Goal: Task Accomplishment & Management: Use online tool/utility

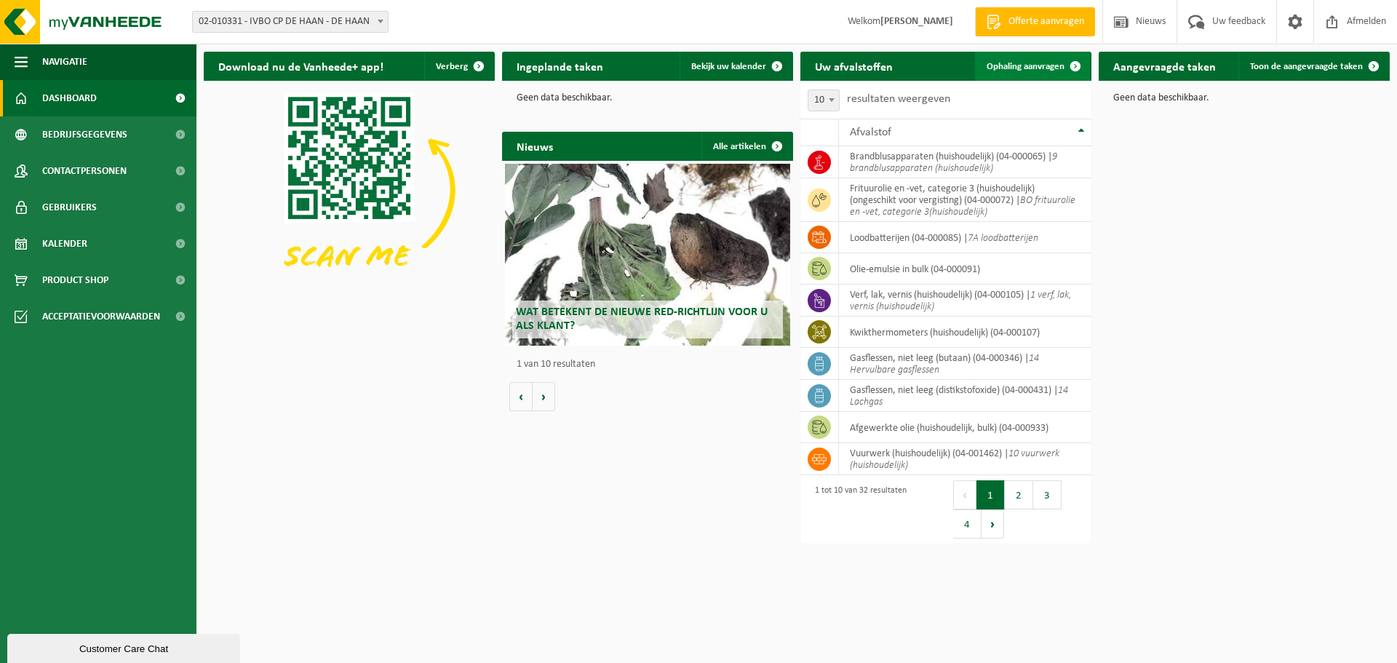
click at [1028, 59] on link "Ophaling aanvragen" at bounding box center [1032, 66] width 115 height 29
click at [1019, 69] on span "Ophaling aanvragen" at bounding box center [1026, 66] width 78 height 9
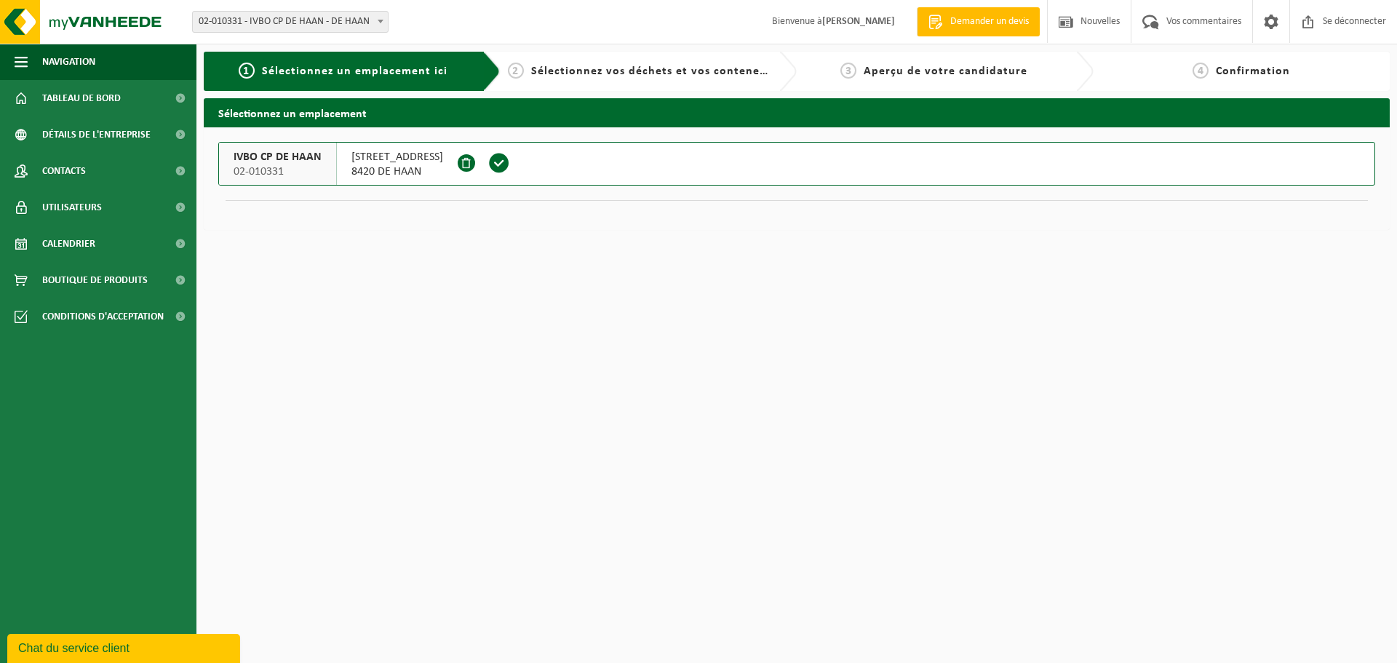
click at [488, 162] on span at bounding box center [499, 163] width 22 height 22
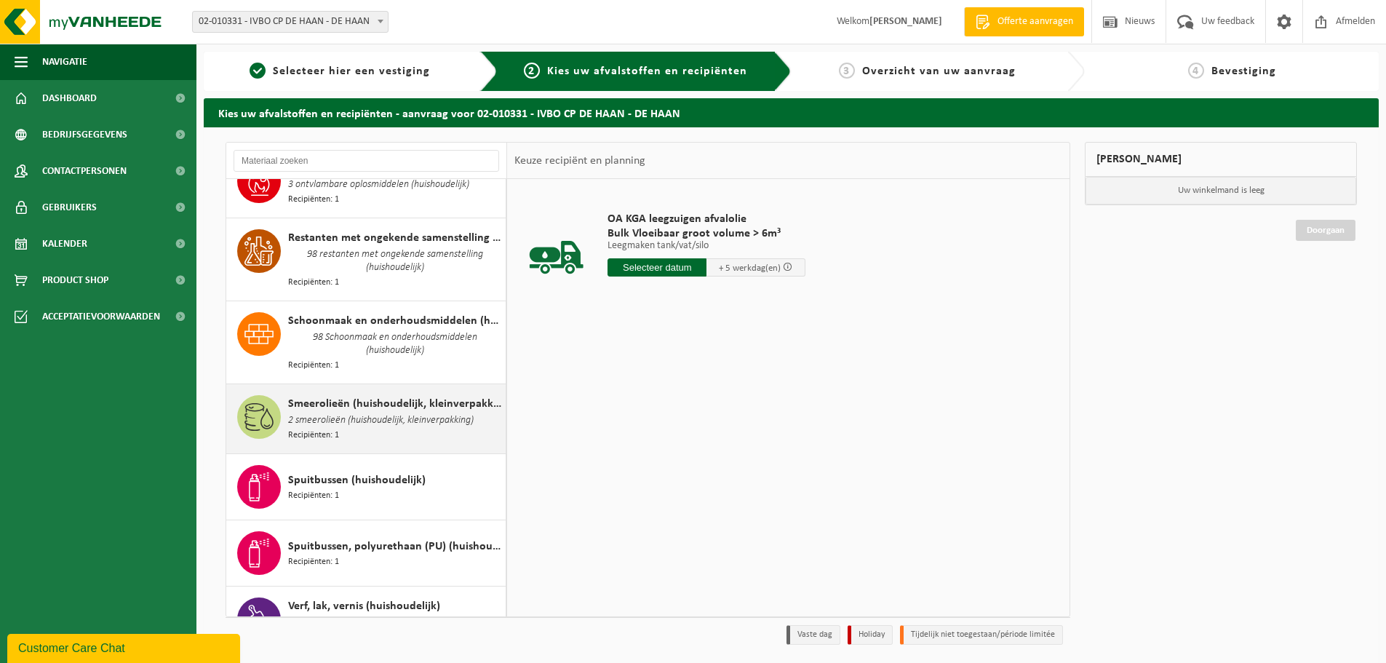
scroll to position [1747, 0]
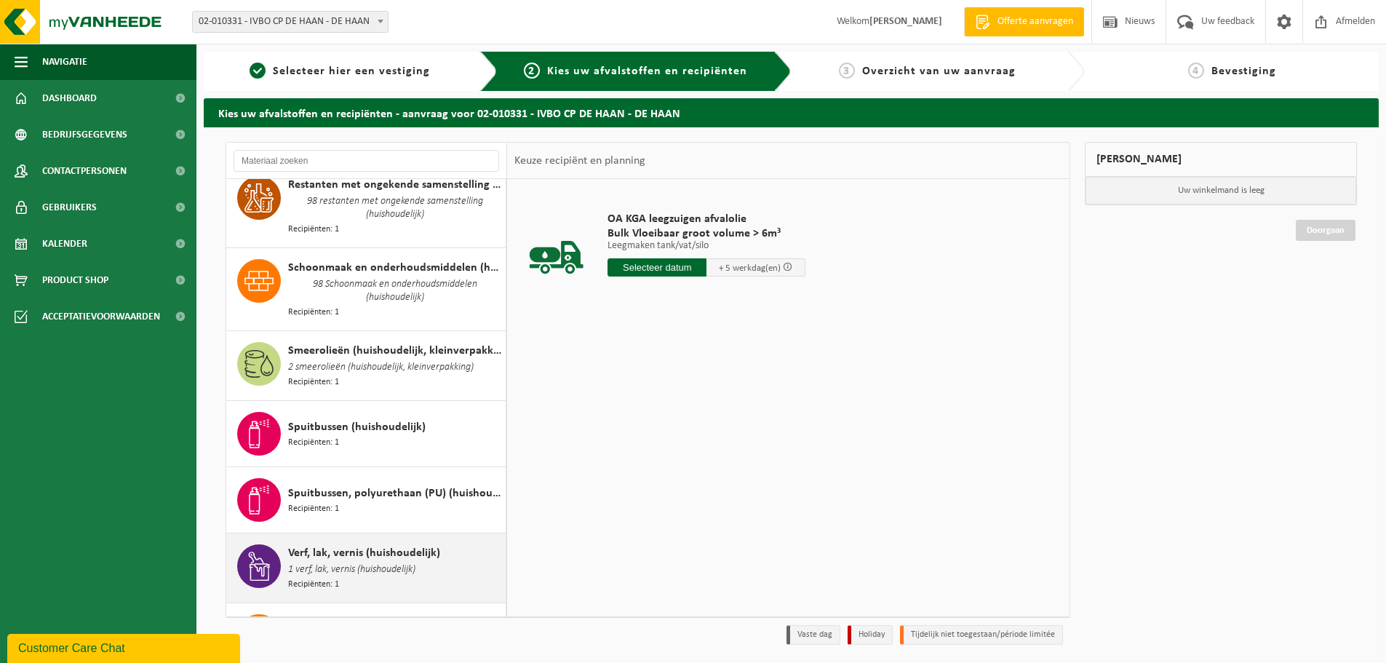
click at [323, 544] on span "Verf, lak, vernis (huishoudelijk)" at bounding box center [364, 552] width 152 height 17
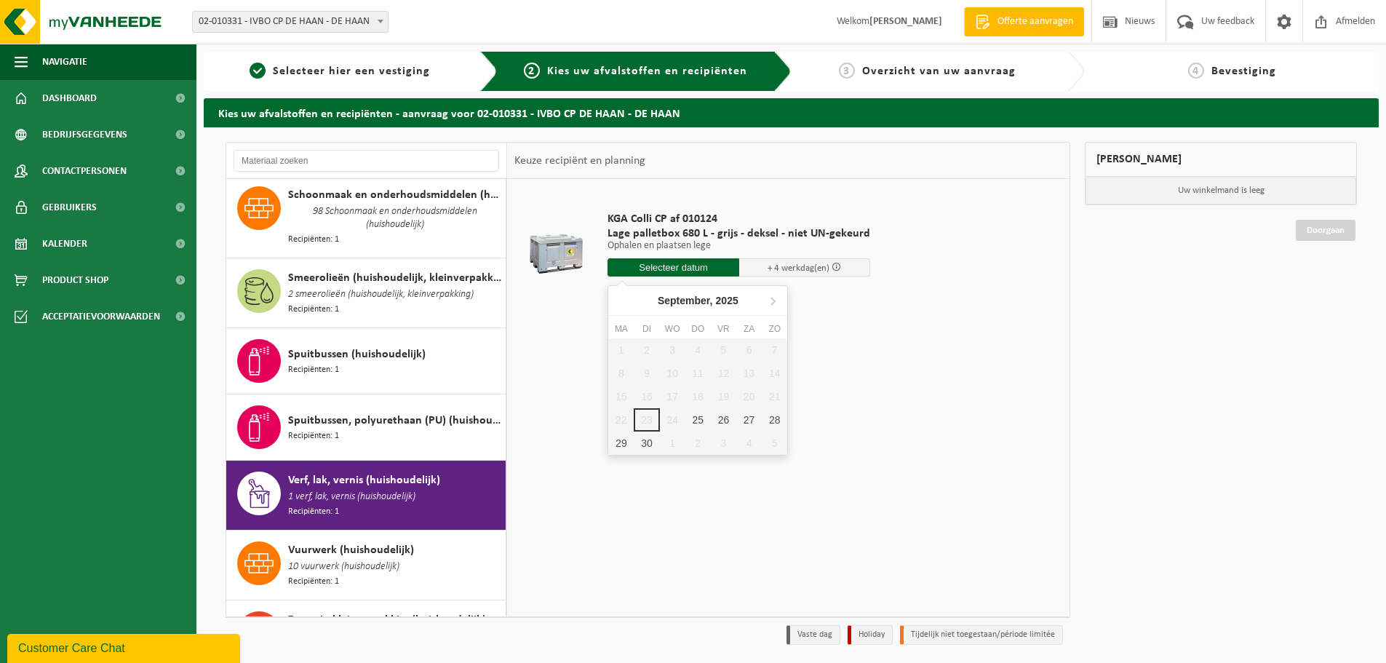
click at [647, 265] on input "text" at bounding box center [674, 267] width 132 height 18
click at [722, 418] on div "26" at bounding box center [723, 419] width 25 height 23
type input "Van 2025-09-26"
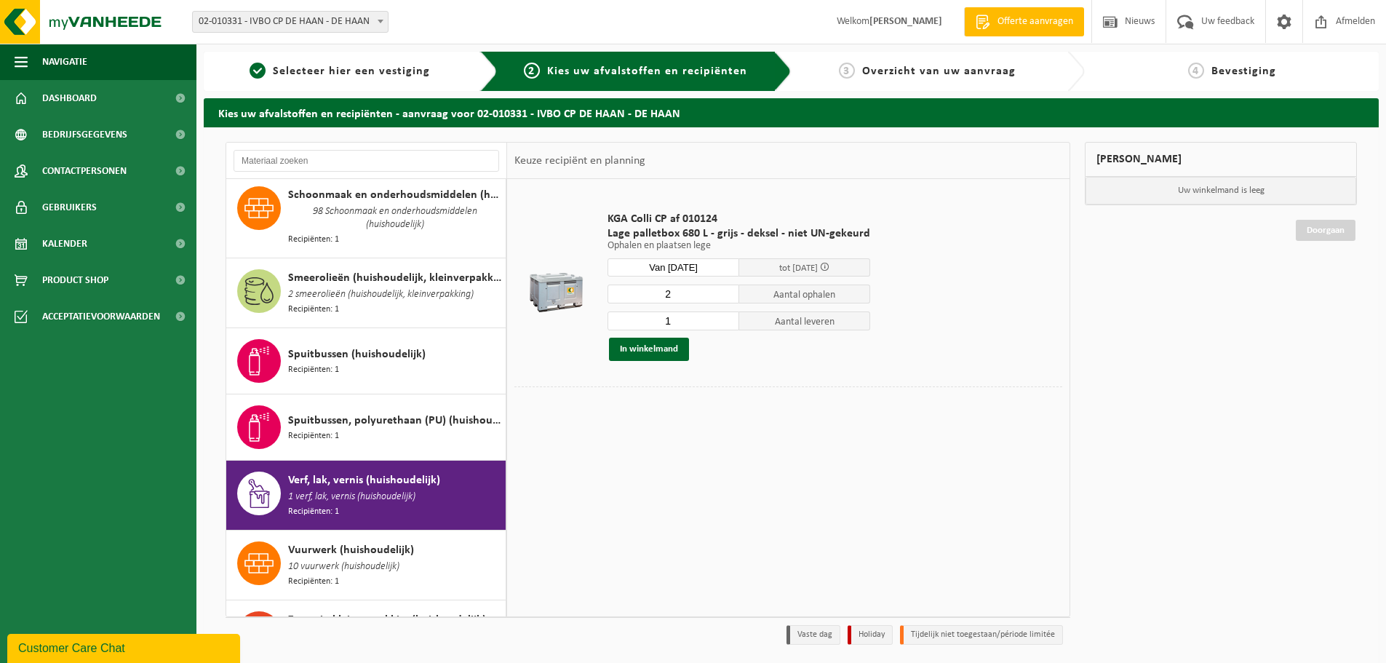
click at [723, 289] on input "2" at bounding box center [674, 294] width 132 height 19
click at [723, 289] on input "3" at bounding box center [674, 294] width 132 height 19
click at [723, 289] on input "4" at bounding box center [674, 294] width 132 height 19
click at [723, 289] on input "5" at bounding box center [674, 294] width 132 height 19
click at [723, 289] on input "6" at bounding box center [674, 294] width 132 height 19
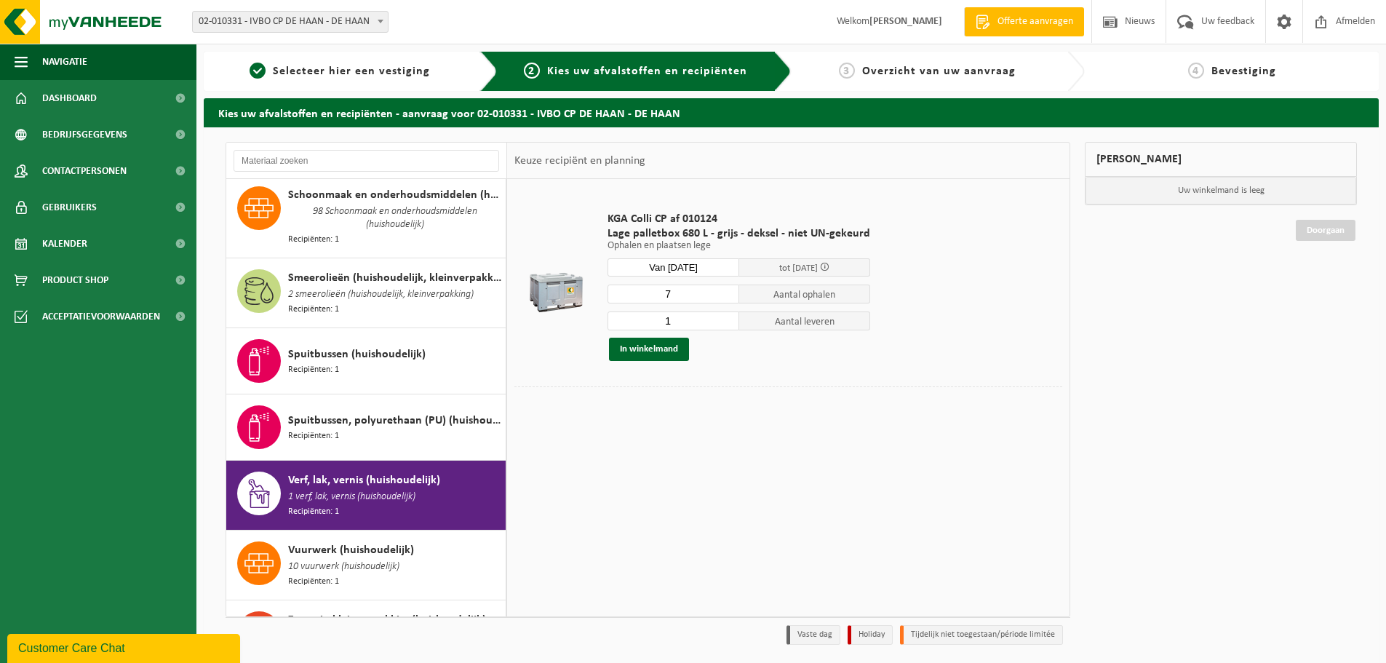
click at [723, 289] on input "7" at bounding box center [674, 294] width 132 height 19
click at [723, 289] on input "8" at bounding box center [674, 294] width 132 height 19
type input "9"
click at [723, 289] on input "9" at bounding box center [674, 294] width 132 height 19
click at [725, 317] on input "2" at bounding box center [674, 320] width 132 height 19
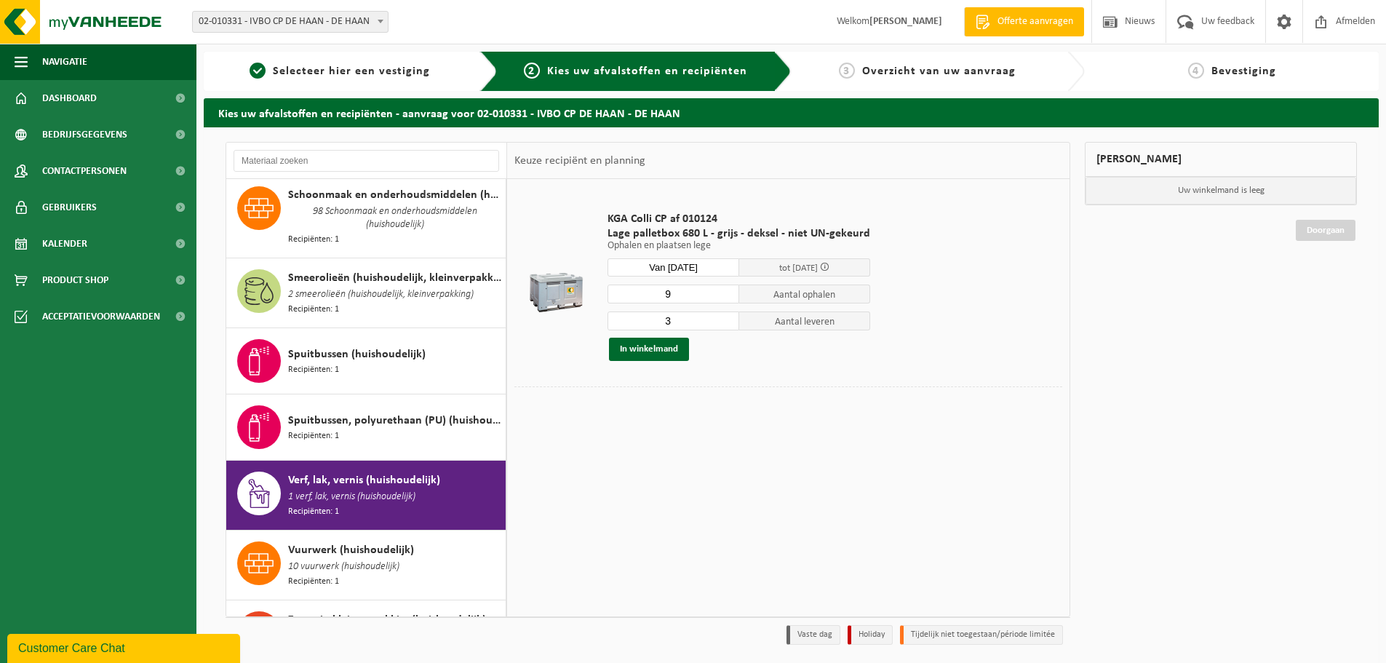
click at [725, 317] on input "3" at bounding box center [674, 320] width 132 height 19
click at [724, 317] on input "4" at bounding box center [674, 320] width 132 height 19
click at [724, 317] on input "5" at bounding box center [674, 320] width 132 height 19
click at [724, 317] on input "6" at bounding box center [674, 320] width 132 height 19
click at [723, 316] on input "7" at bounding box center [674, 320] width 132 height 19
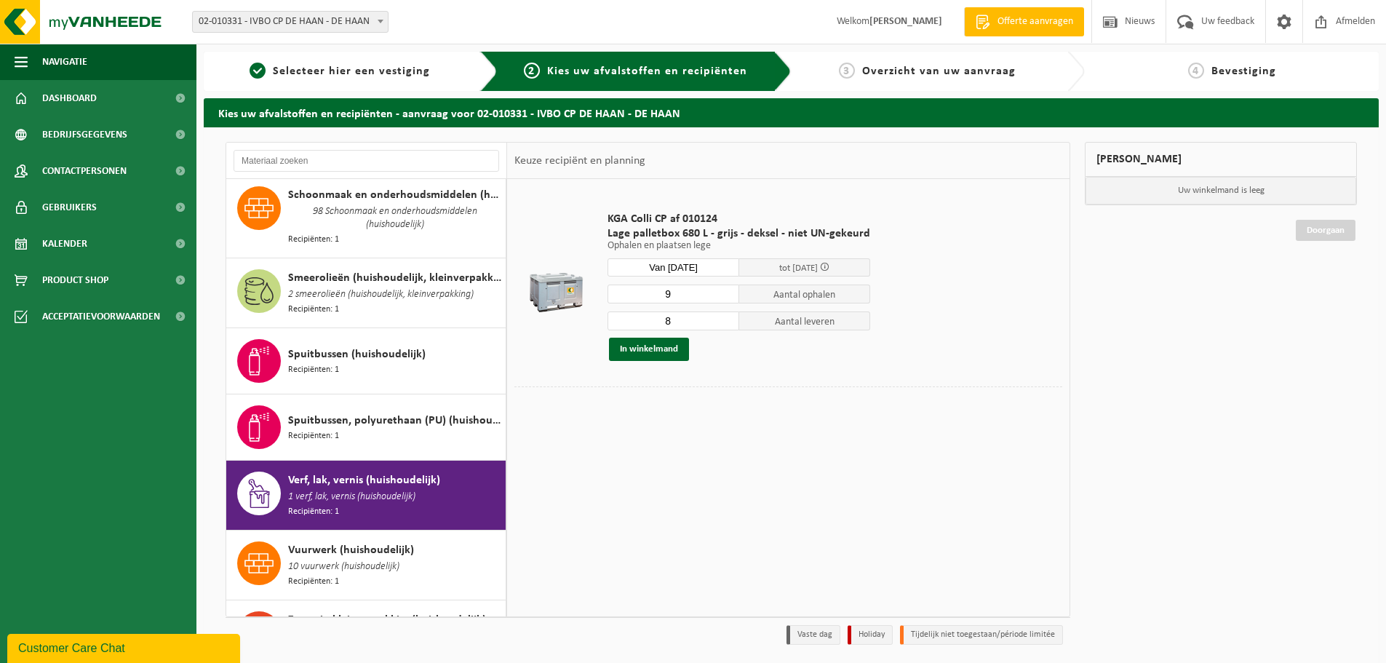
click at [723, 316] on input "8" at bounding box center [674, 320] width 132 height 19
type input "9"
click at [723, 316] on input "9" at bounding box center [674, 320] width 132 height 19
click at [637, 348] on button "In winkelmand" at bounding box center [649, 349] width 80 height 23
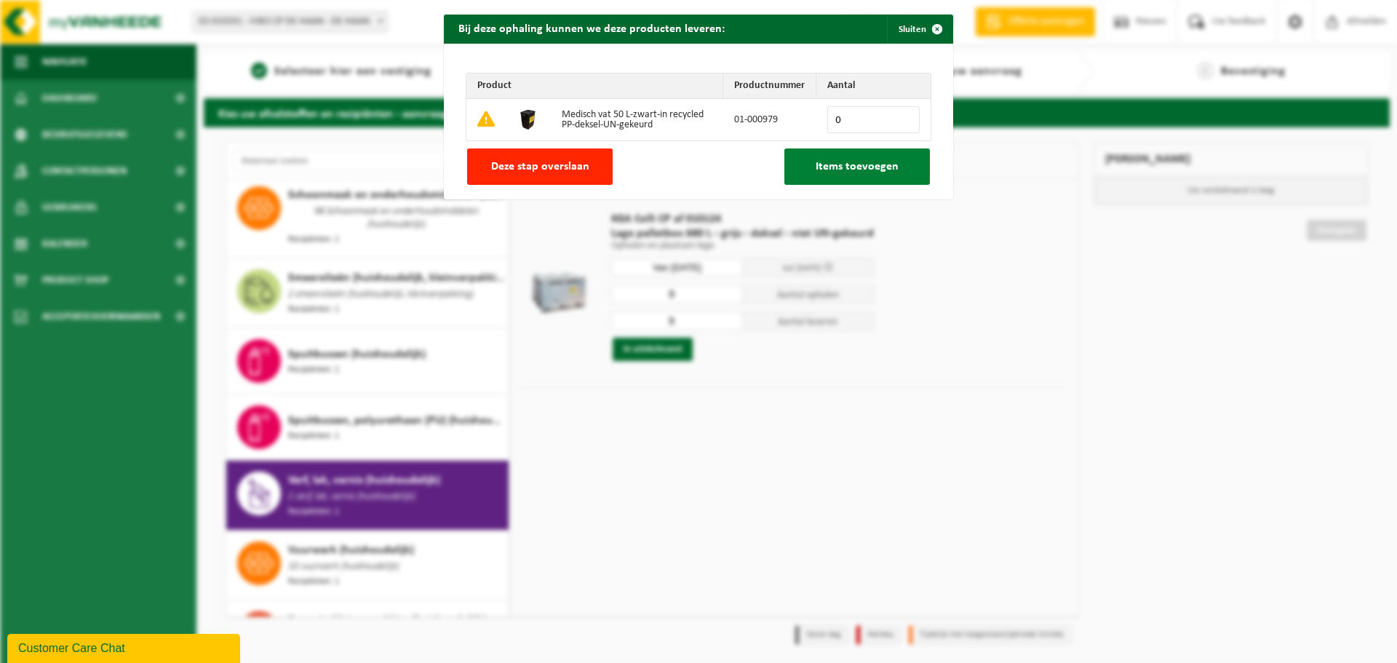
click at [827, 171] on span "Items toevoegen" at bounding box center [857, 167] width 83 height 12
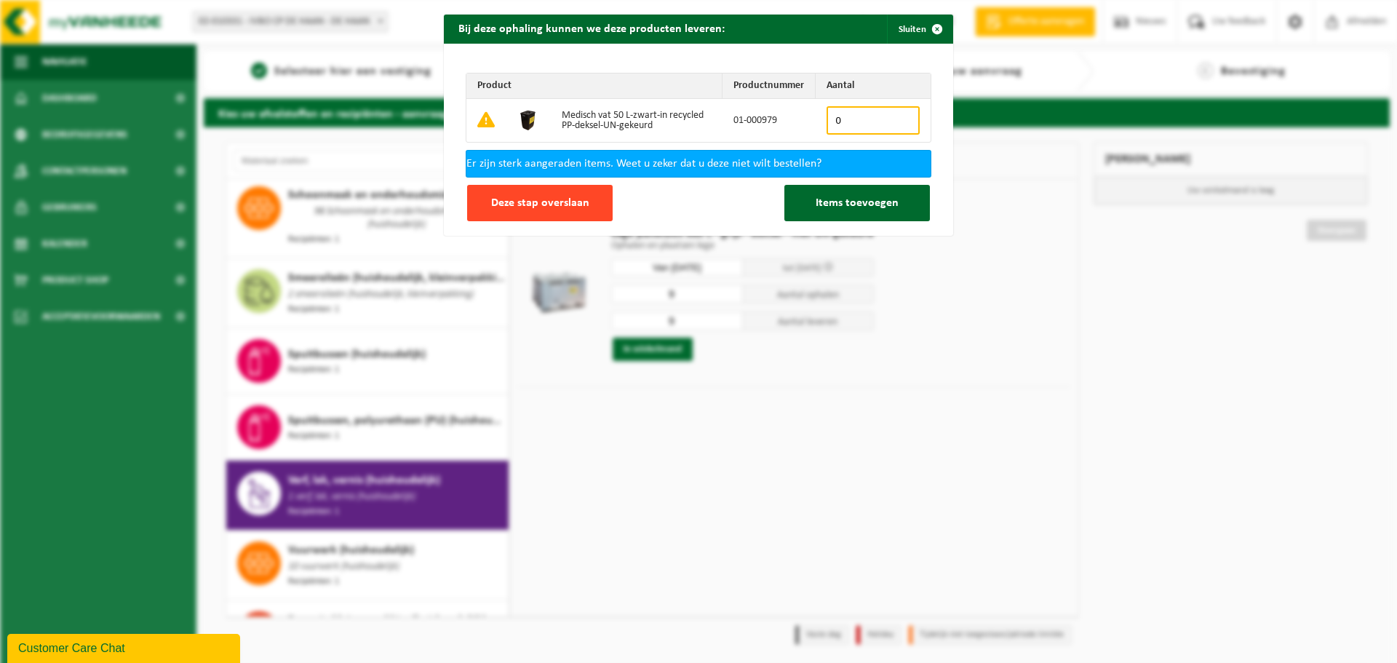
click at [548, 190] on button "Deze stap overslaan" at bounding box center [540, 203] width 146 height 36
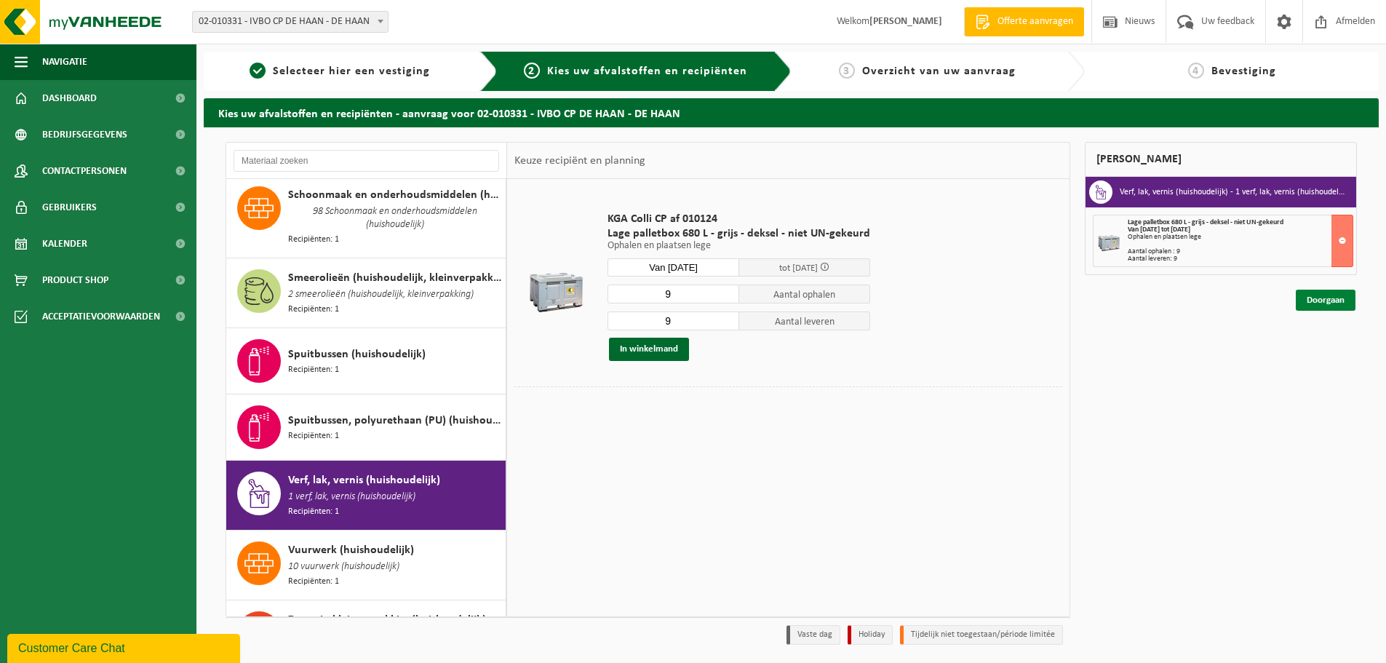
click at [1320, 295] on link "Doorgaan" at bounding box center [1326, 300] width 60 height 21
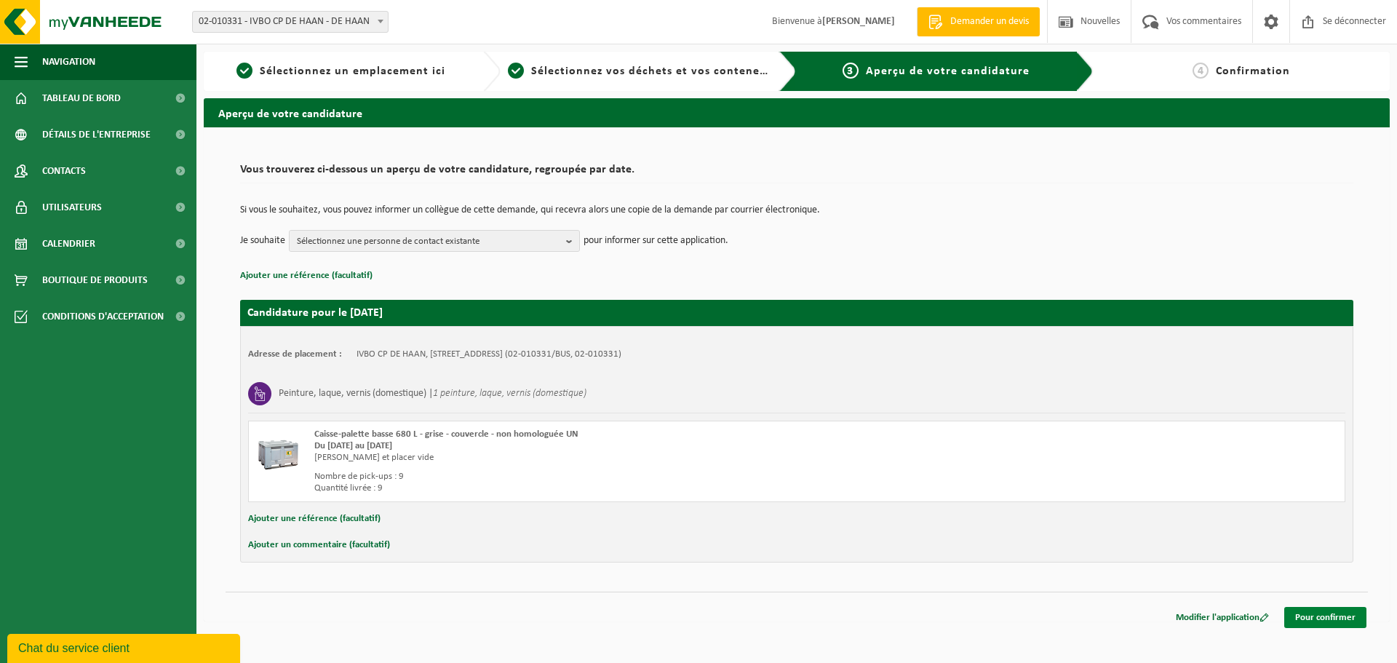
click at [1330, 618] on font "Pour confirmer" at bounding box center [1325, 617] width 60 height 9
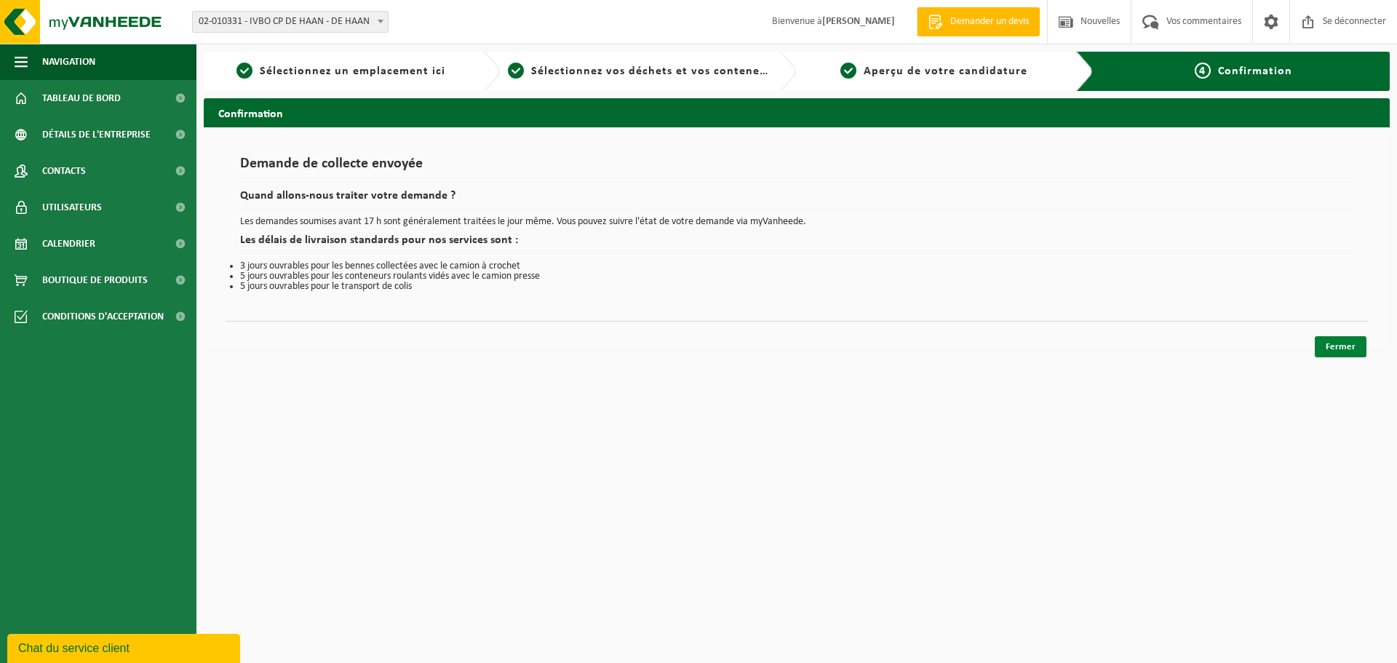
click at [1335, 343] on font "Fermer" at bounding box center [1341, 346] width 30 height 9
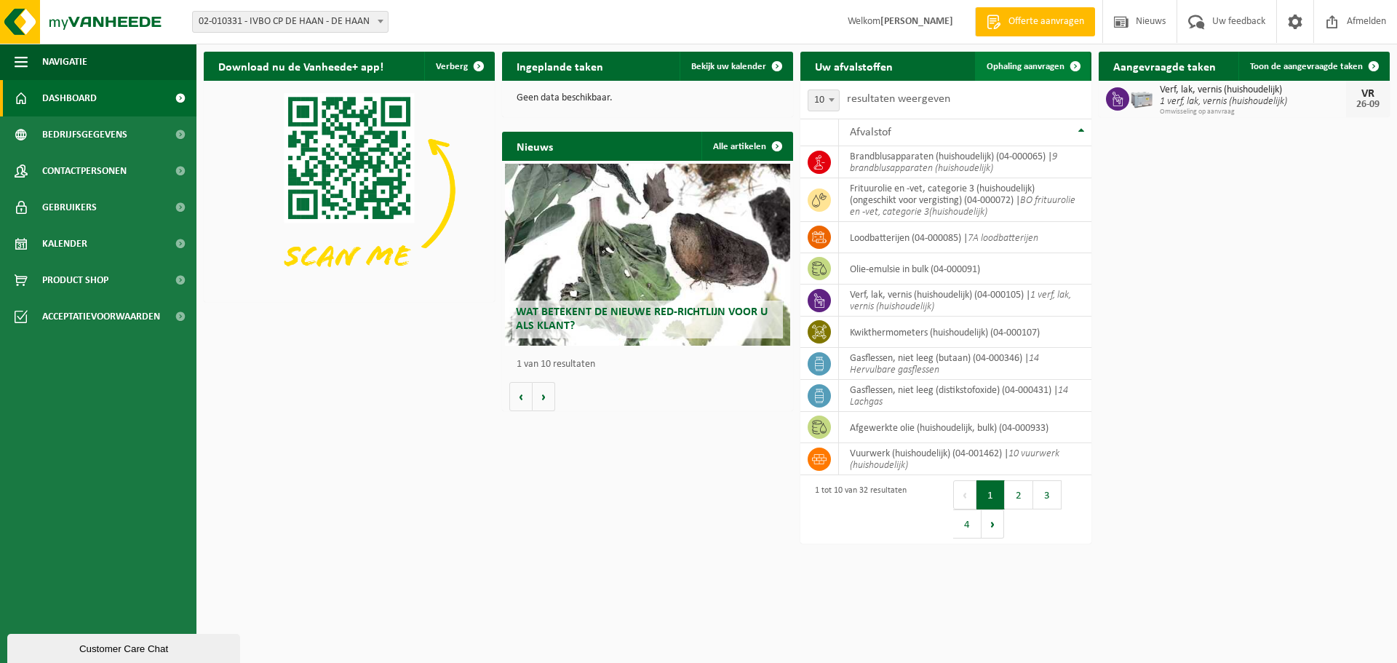
click at [1002, 69] on span "Ophaling aanvragen" at bounding box center [1026, 66] width 78 height 9
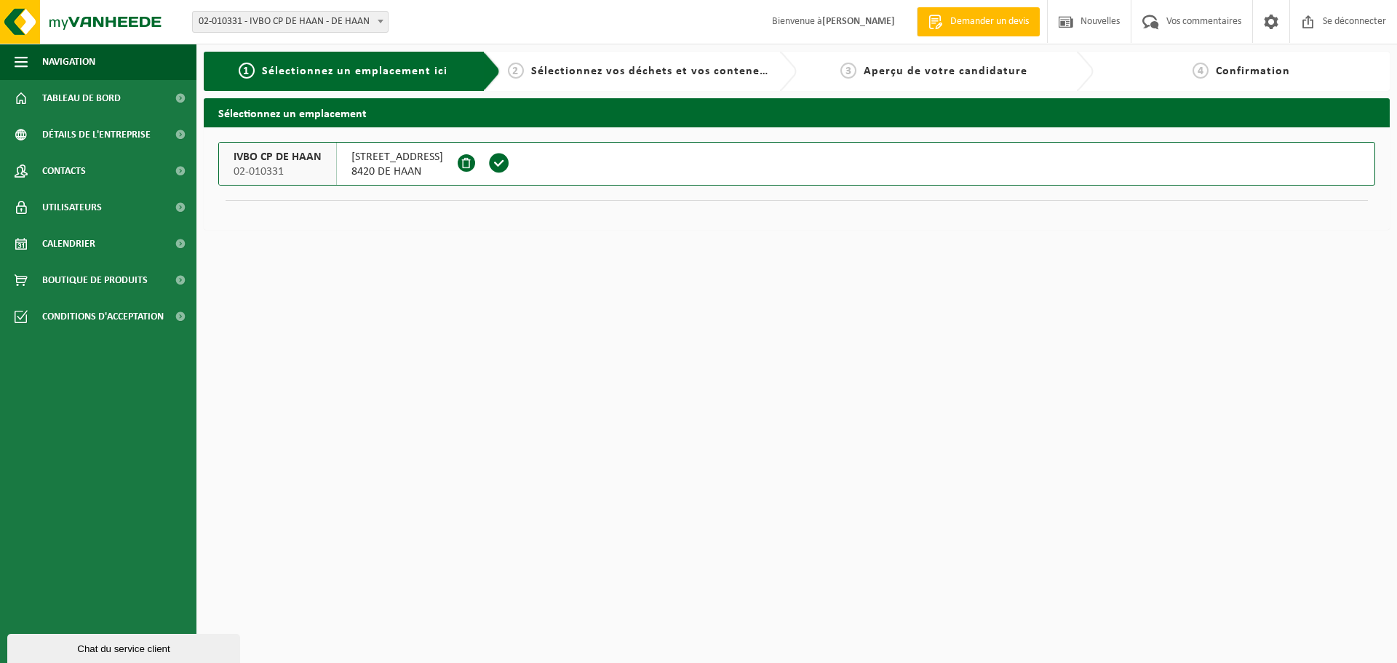
click at [488, 157] on span at bounding box center [499, 163] width 22 height 22
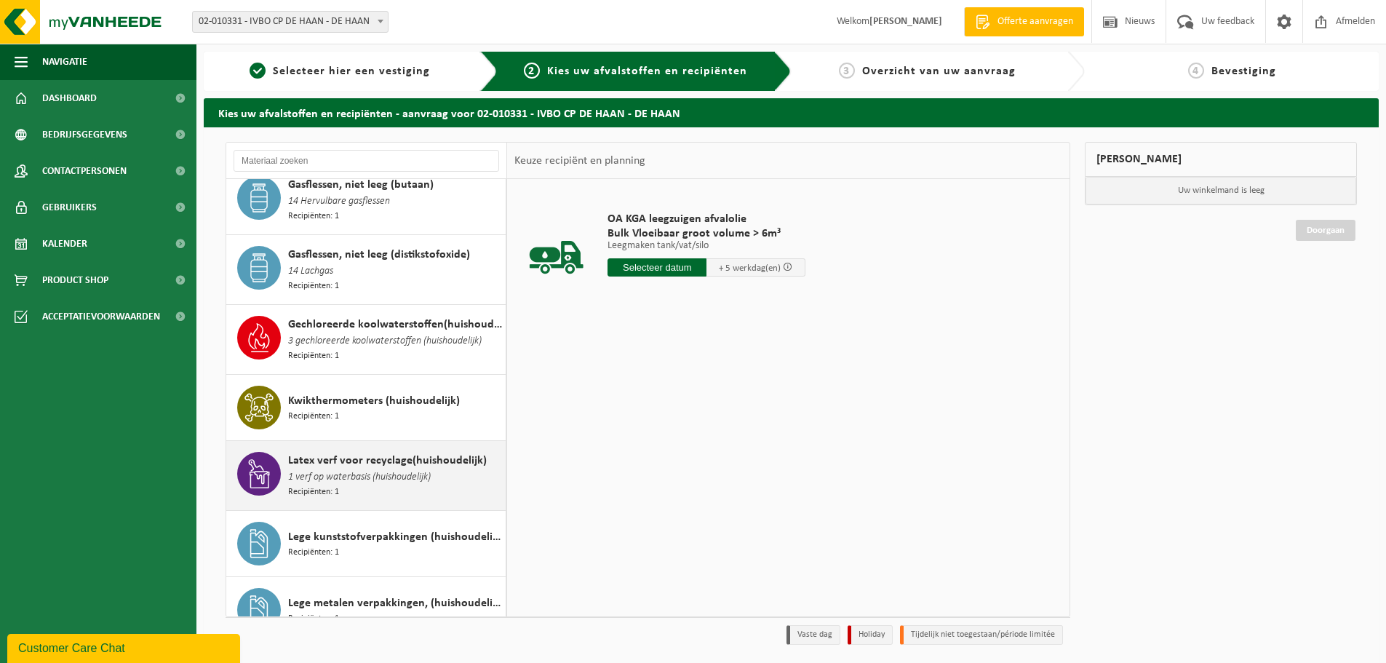
scroll to position [800, 0]
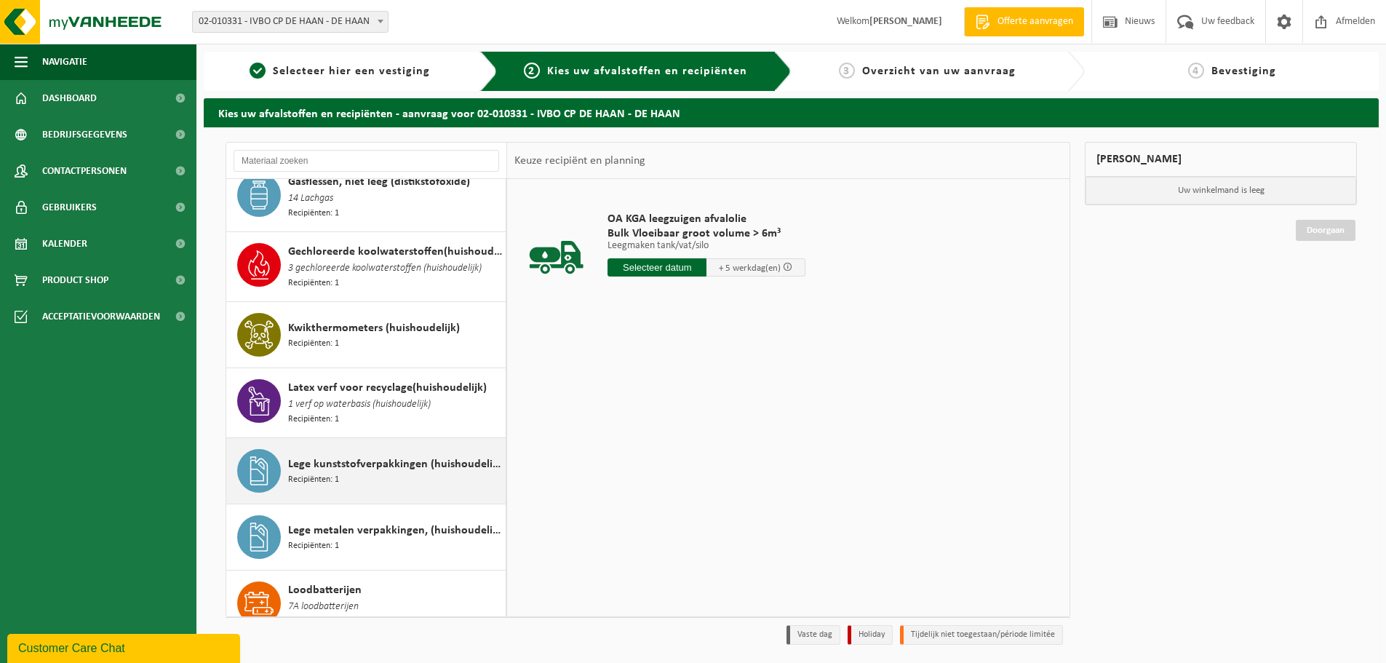
click at [330, 473] on span "Recipiënten: 1" at bounding box center [313, 480] width 51 height 14
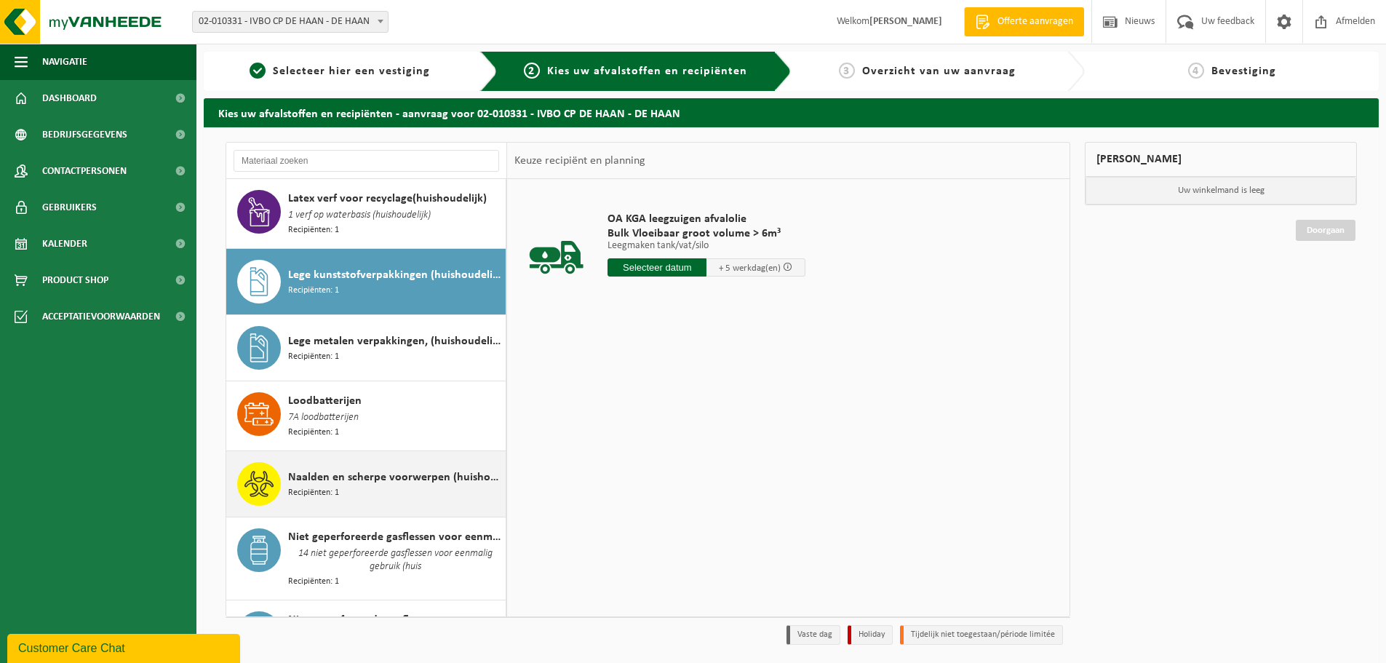
scroll to position [1034, 0]
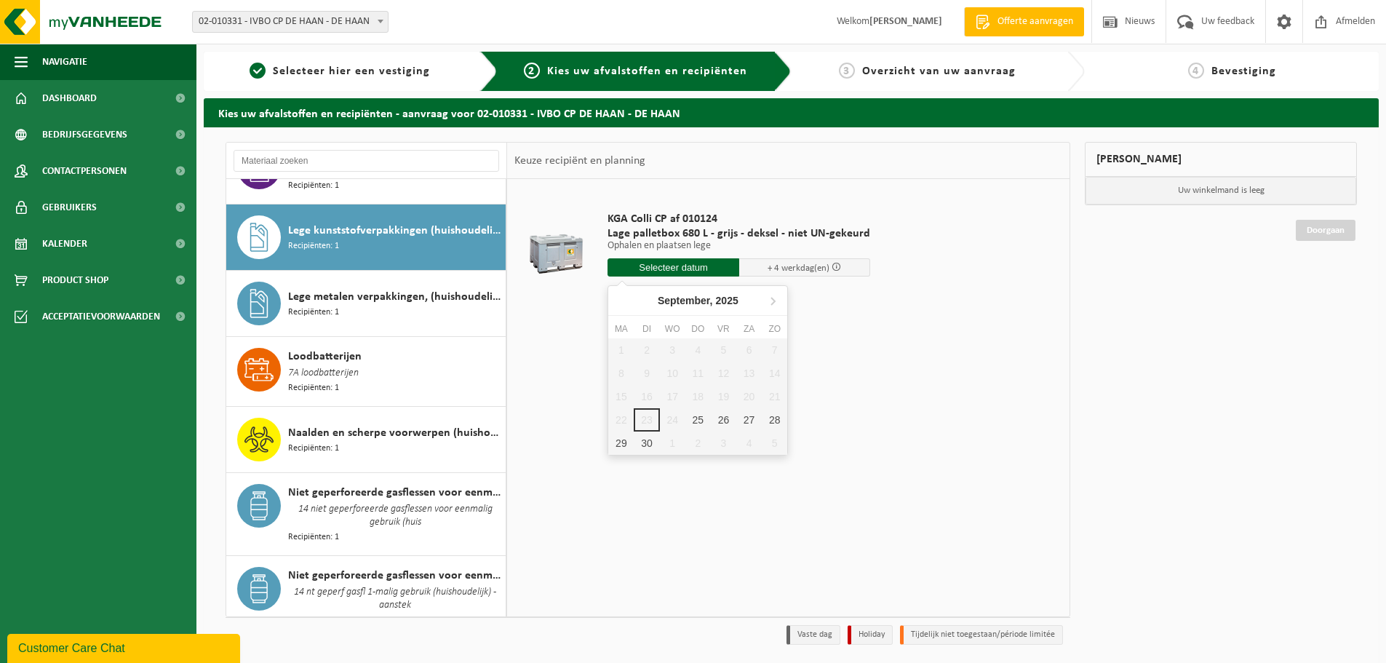
click at [645, 263] on input "text" at bounding box center [674, 267] width 132 height 18
click at [723, 419] on div "26" at bounding box center [723, 419] width 25 height 23
type input "Van 2025-09-26"
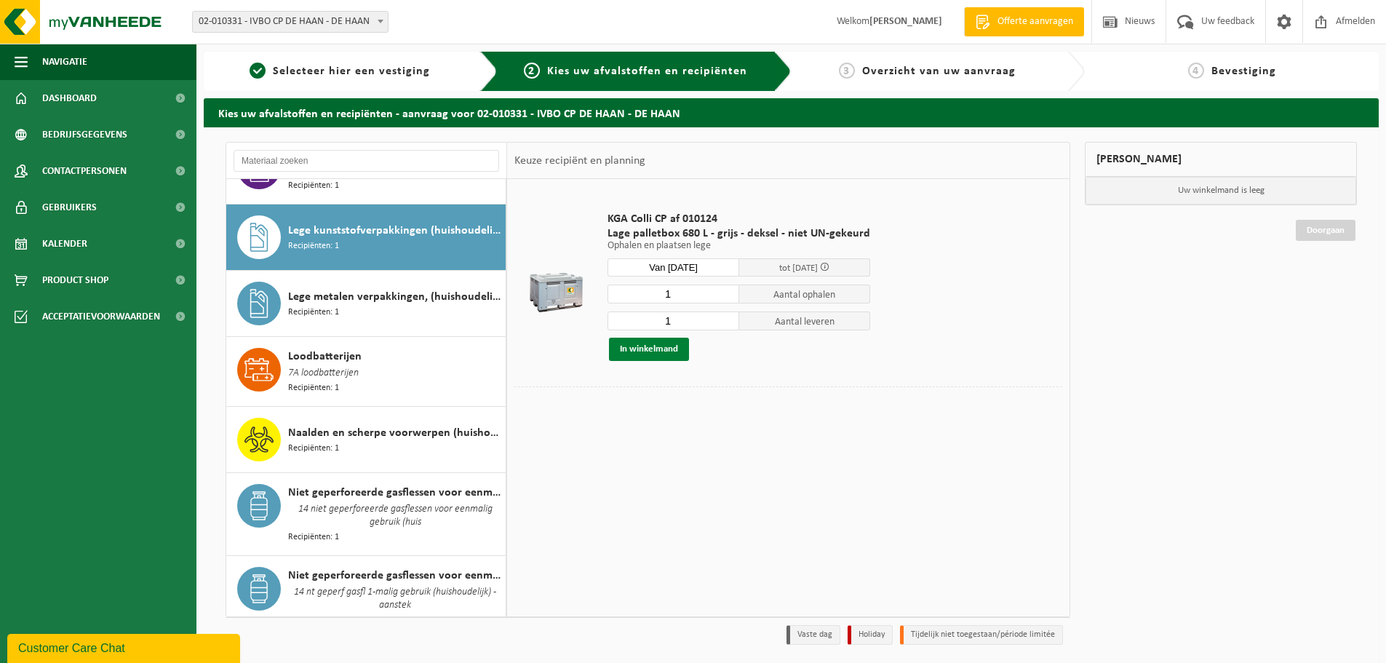
click at [638, 351] on button "In winkelmand" at bounding box center [649, 349] width 80 height 23
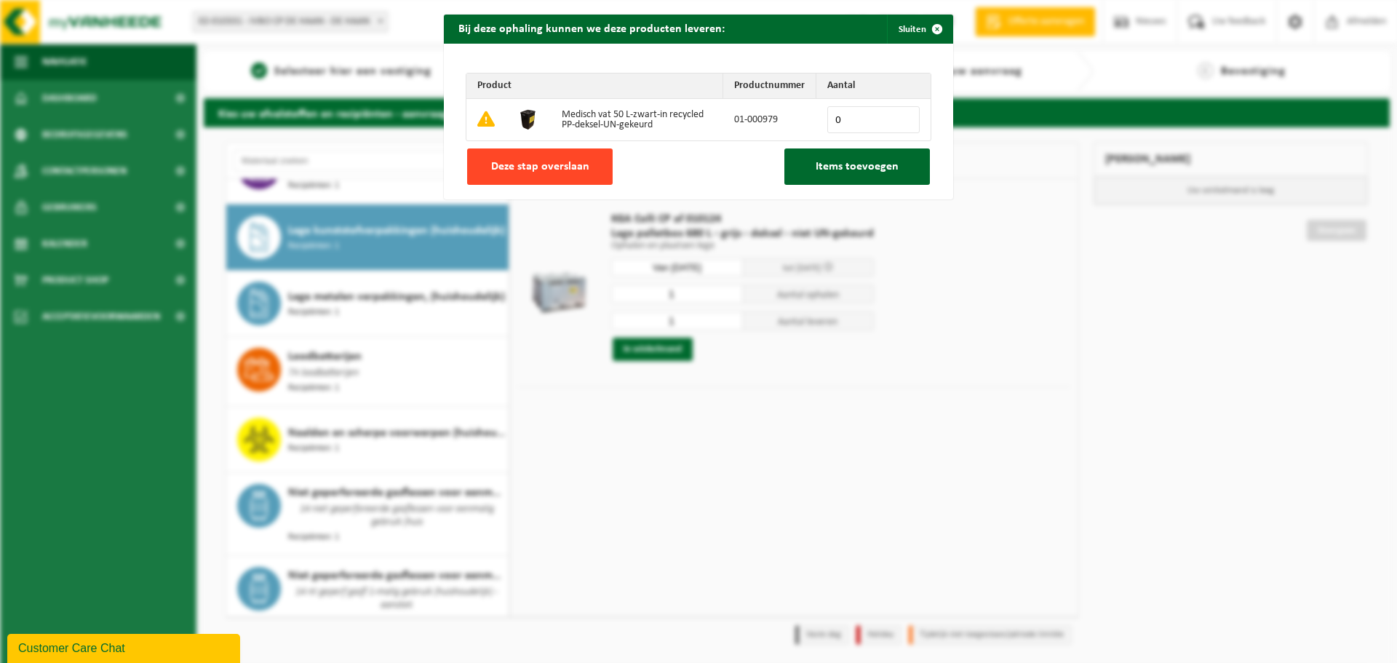
click at [541, 167] on span "Deze stap overslaan" at bounding box center [540, 167] width 98 height 12
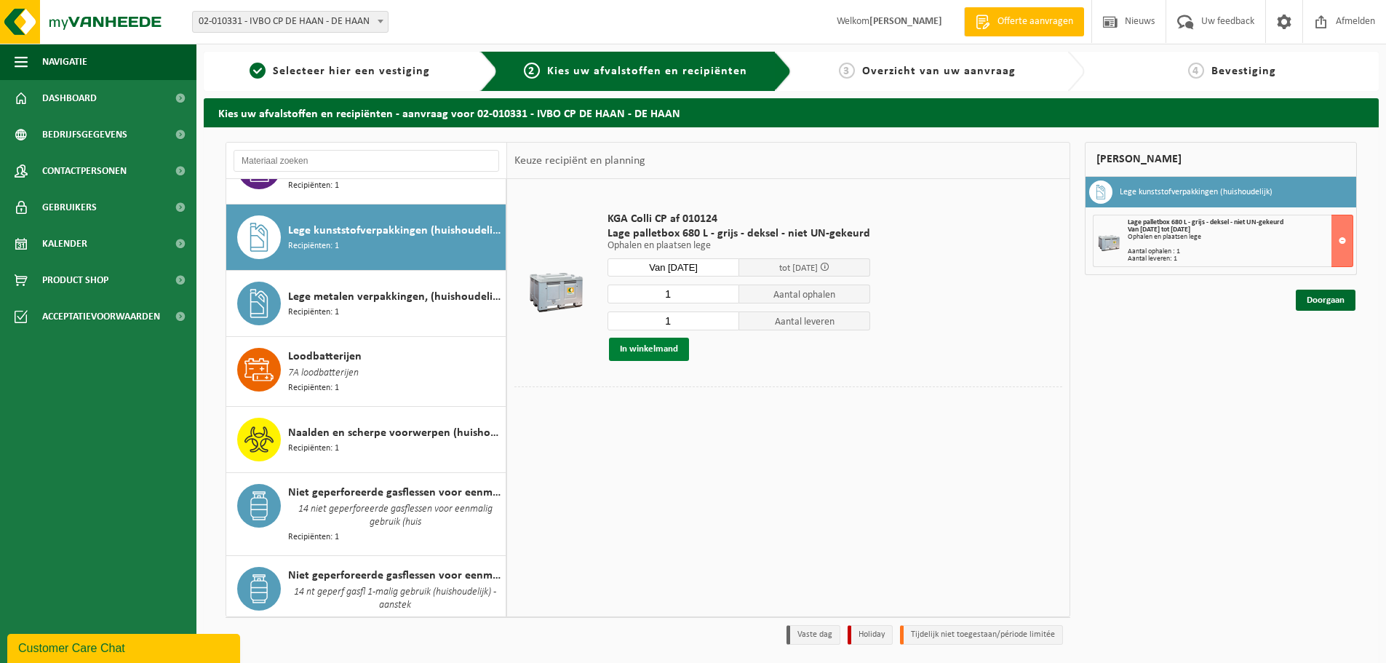
click at [645, 347] on button "In winkelmand" at bounding box center [649, 349] width 80 height 23
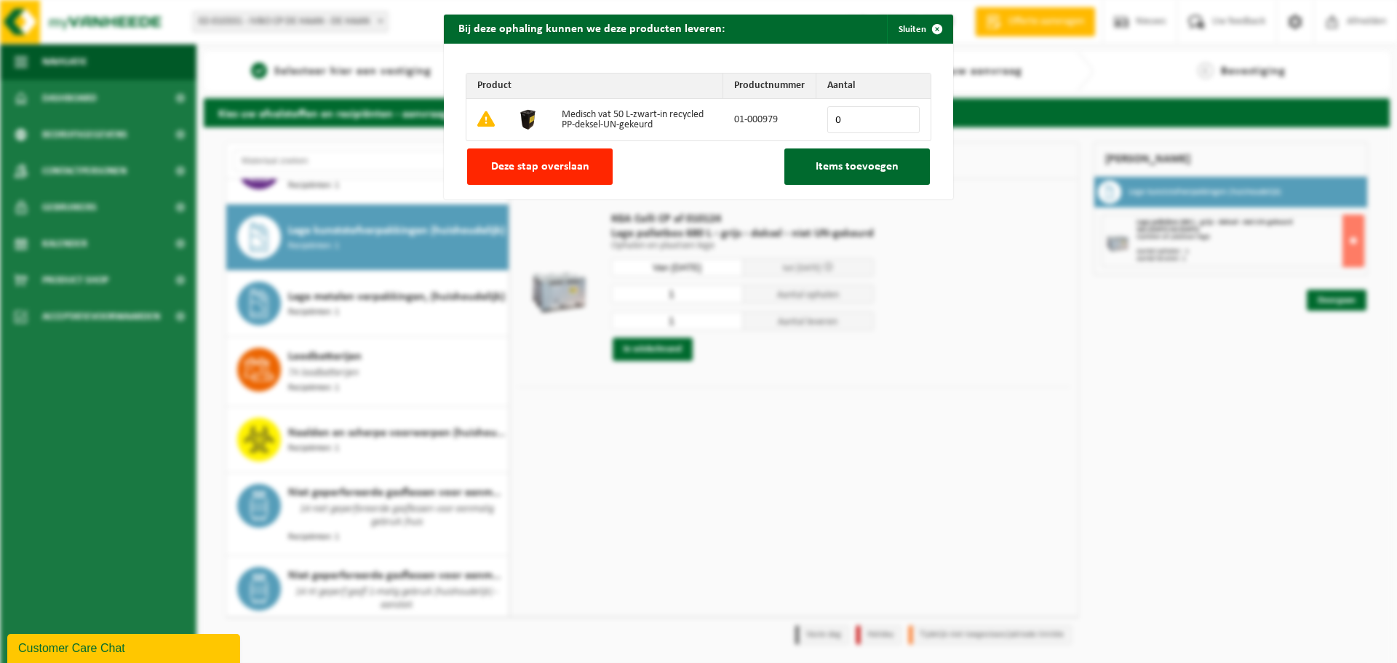
drag, startPoint x: 518, startPoint y: 167, endPoint x: 758, endPoint y: 184, distance: 240.7
click at [525, 167] on span "Deze stap overslaan" at bounding box center [540, 167] width 98 height 12
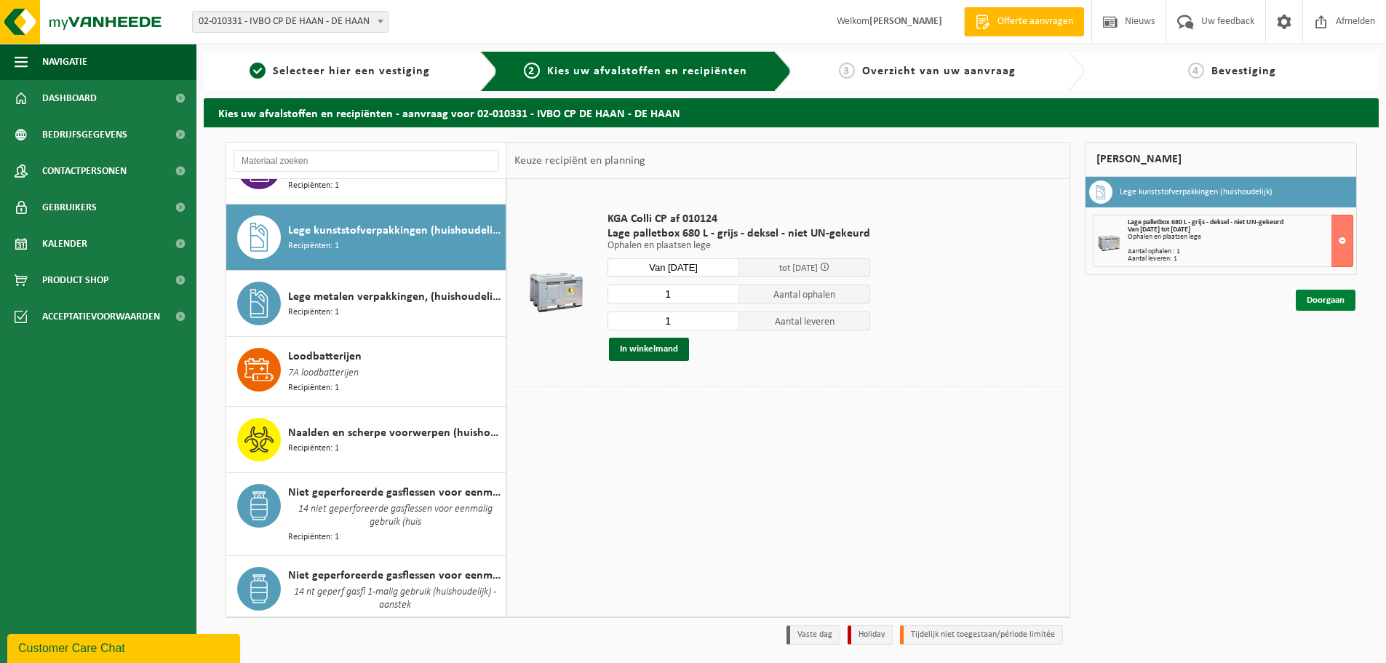
click at [1313, 298] on link "Doorgaan" at bounding box center [1326, 300] width 60 height 21
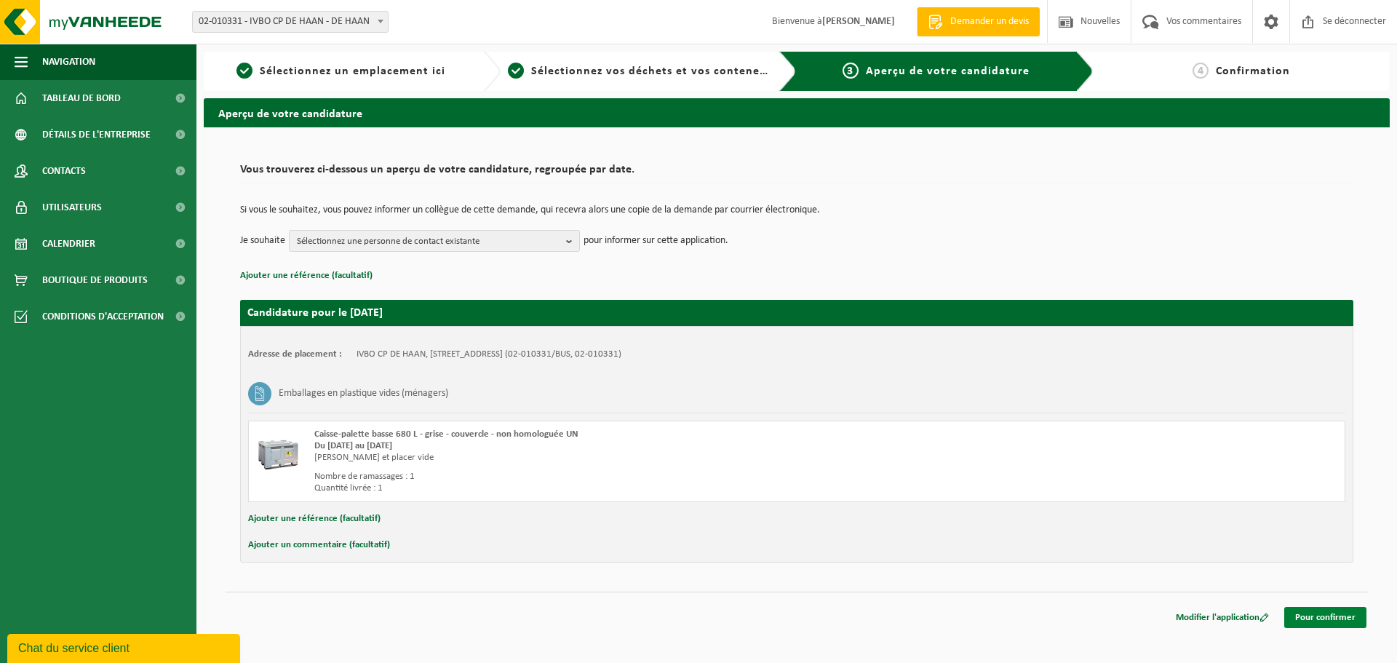
click at [1329, 616] on font "Pour confirmer" at bounding box center [1325, 617] width 60 height 9
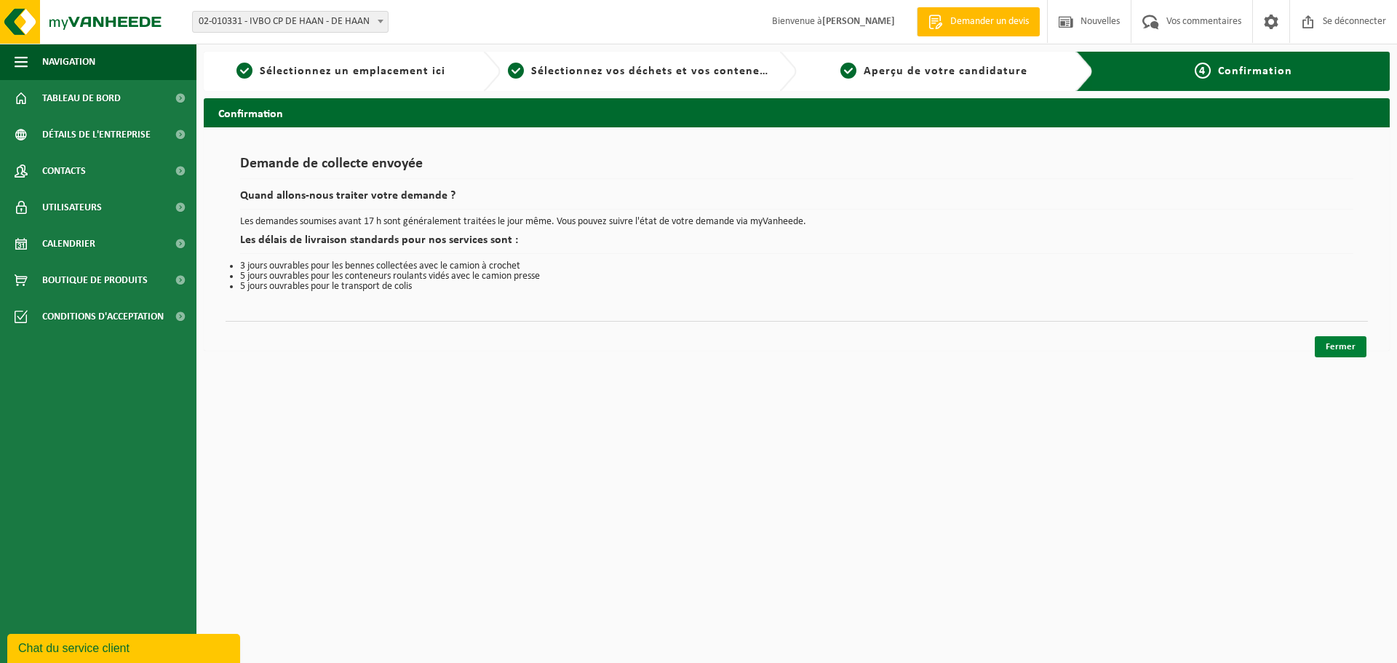
click at [1333, 350] on font "Fermer" at bounding box center [1341, 346] width 30 height 9
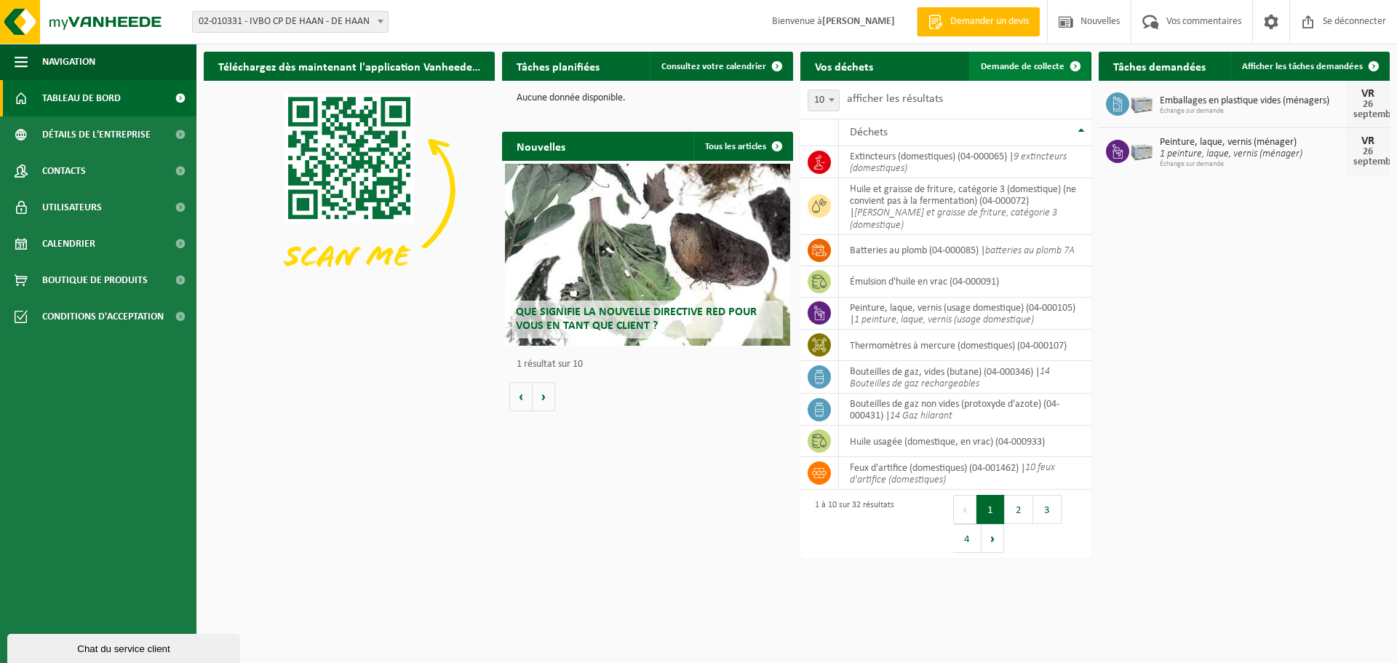
click at [1022, 62] on font "Demande de collecte" at bounding box center [1023, 66] width 84 height 9
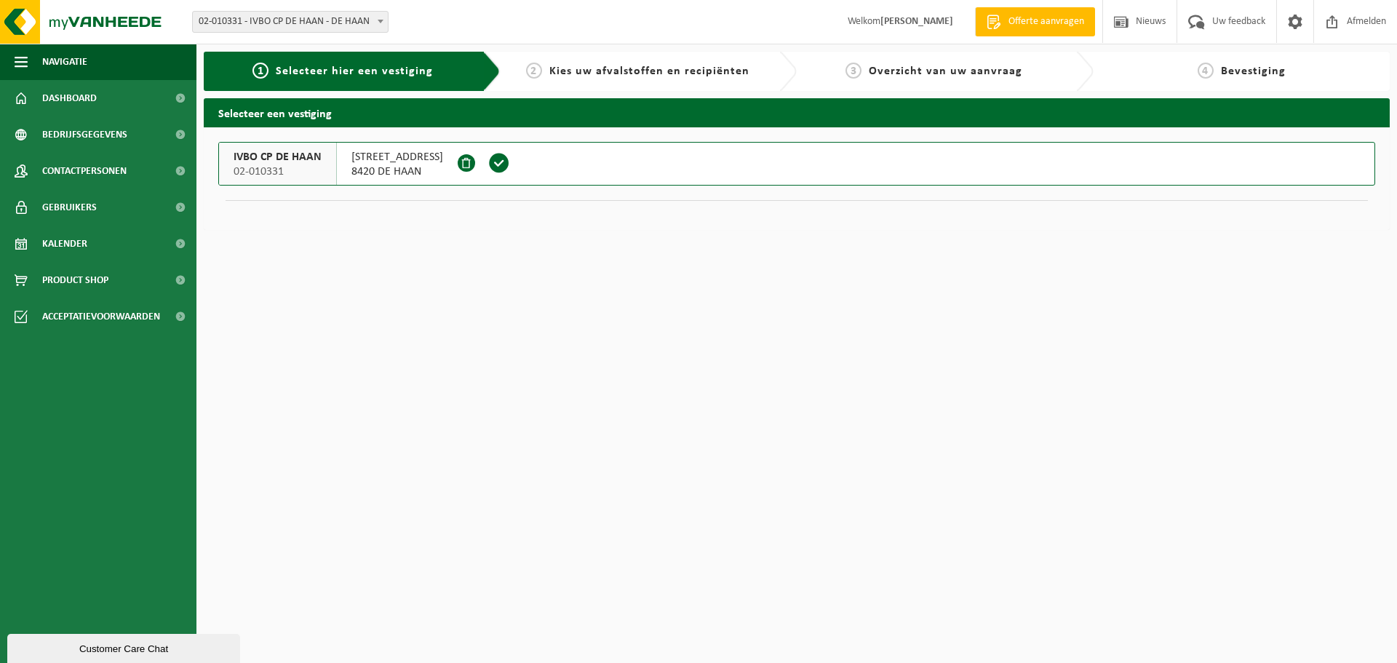
click at [488, 163] on span at bounding box center [499, 163] width 22 height 22
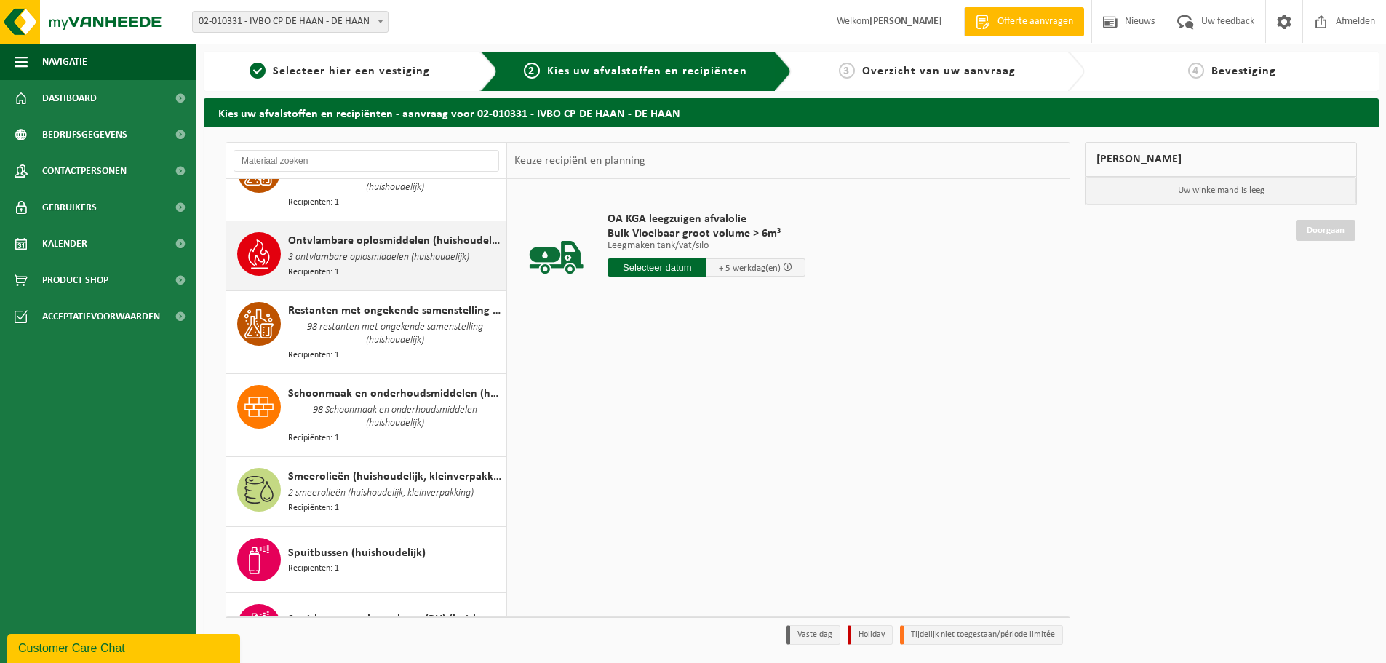
scroll to position [1674, 0]
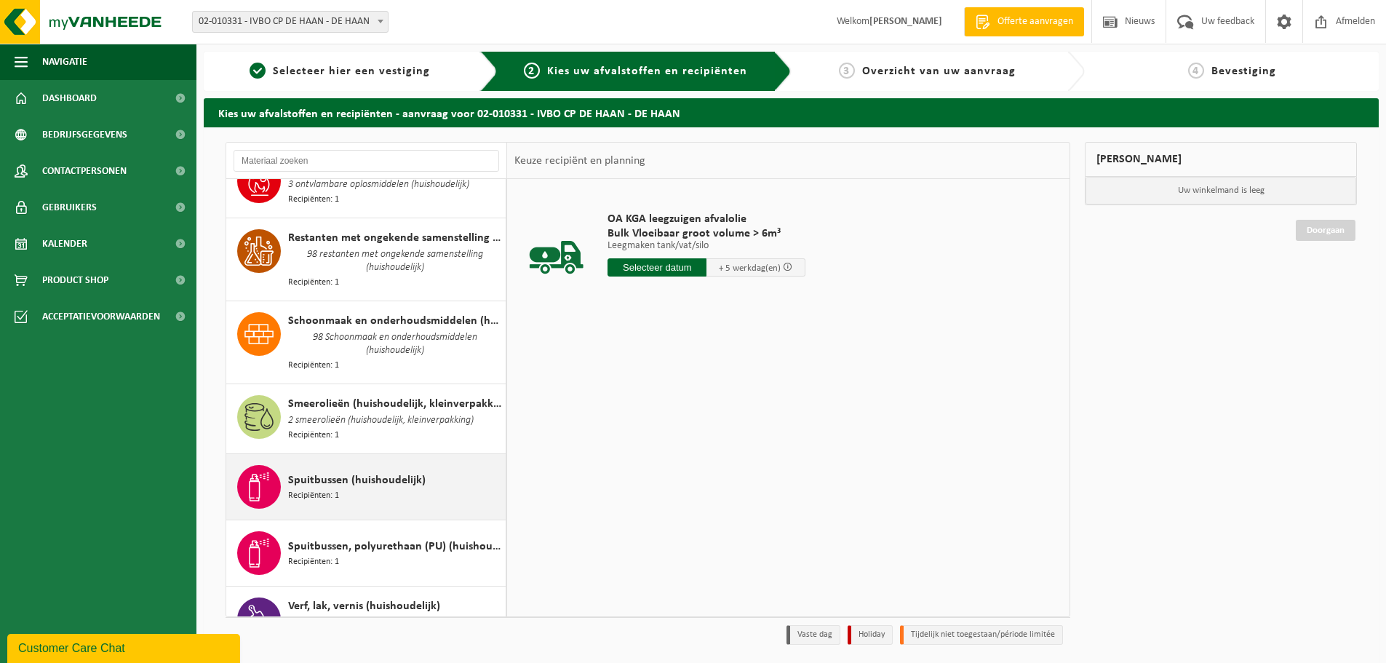
click at [297, 489] on span "Recipiënten: 1" at bounding box center [313, 496] width 51 height 14
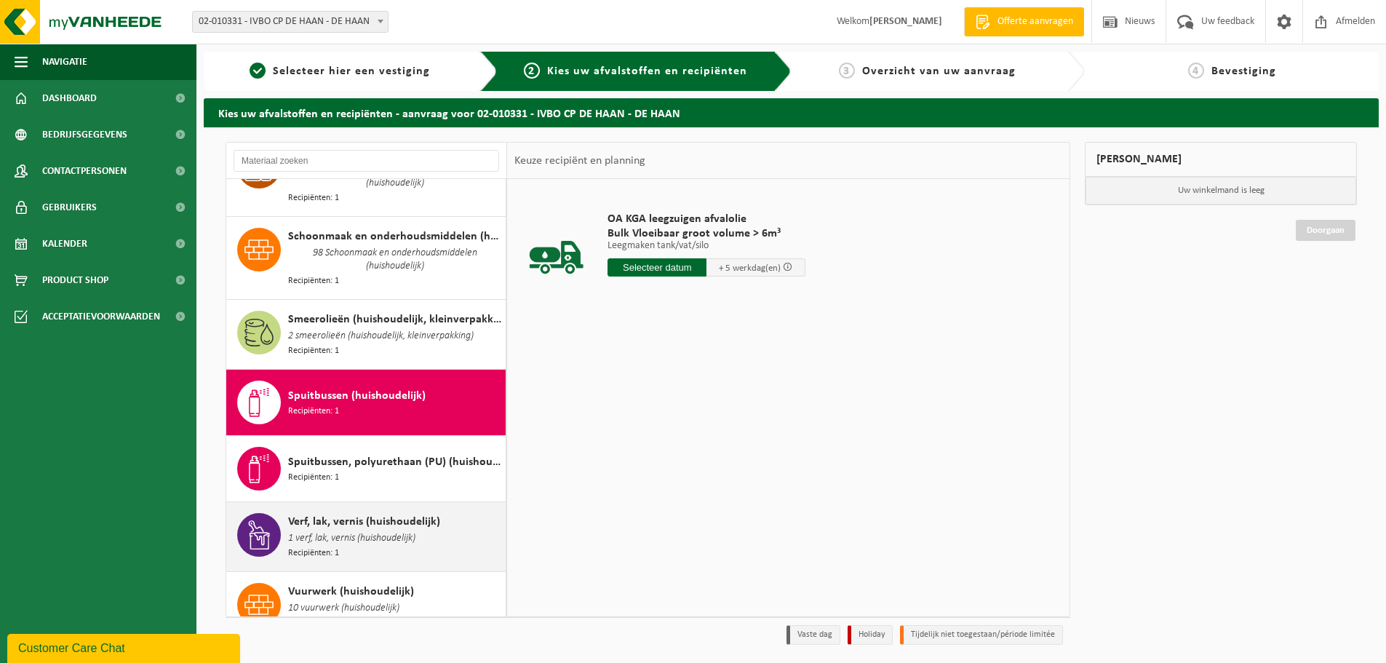
scroll to position [1800, 0]
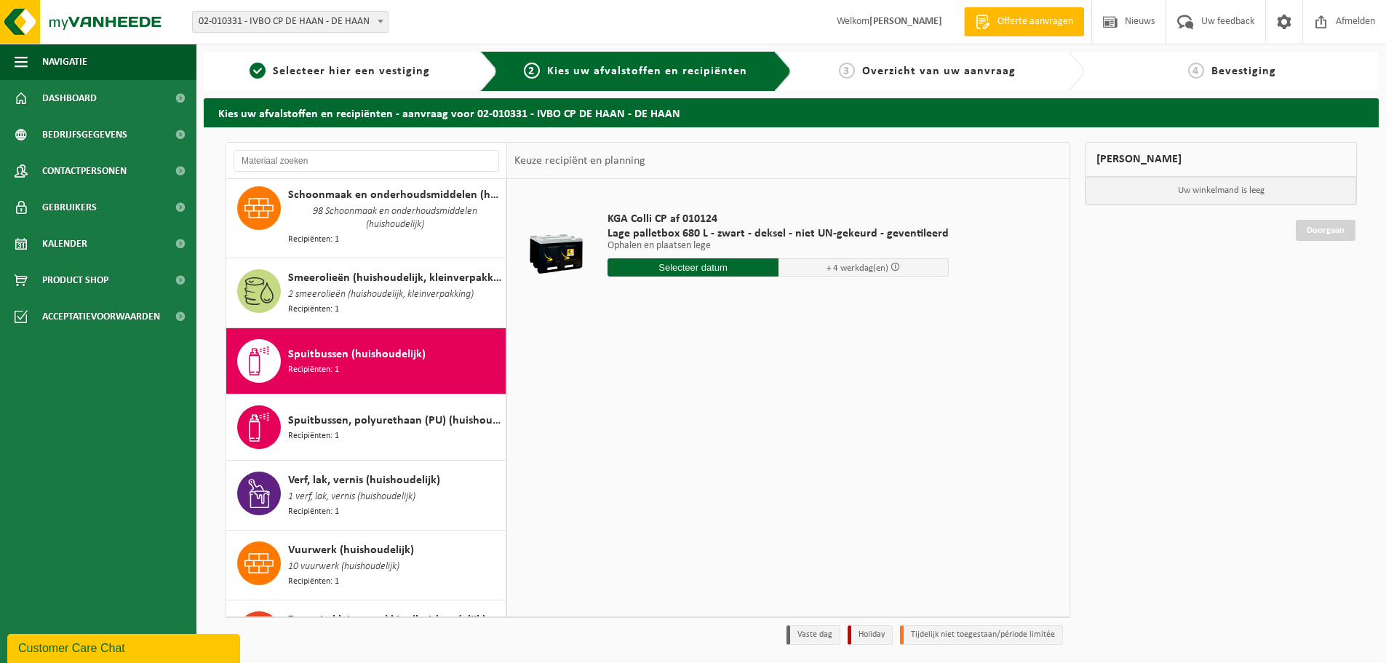
click at [640, 264] on input "text" at bounding box center [693, 267] width 171 height 18
click at [722, 423] on div "26" at bounding box center [723, 419] width 25 height 23
type input "Van [DATE]"
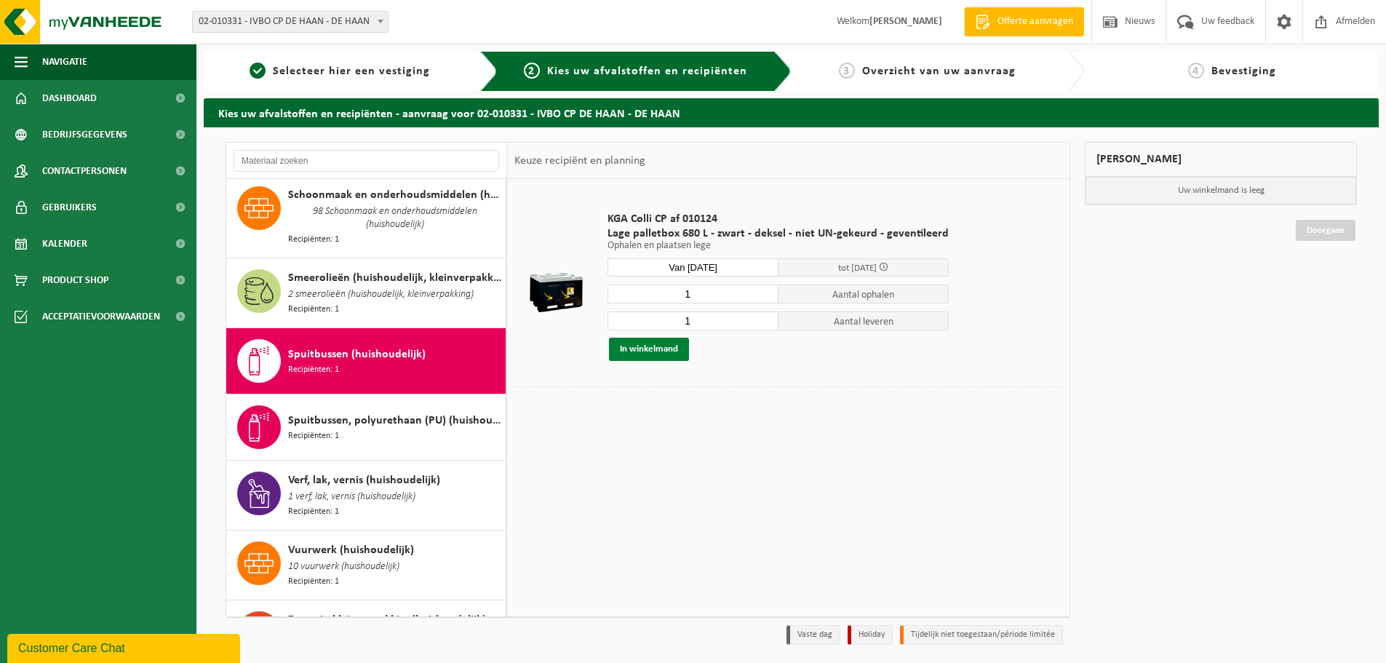
click at [671, 348] on button "In winkelmand" at bounding box center [649, 349] width 80 height 23
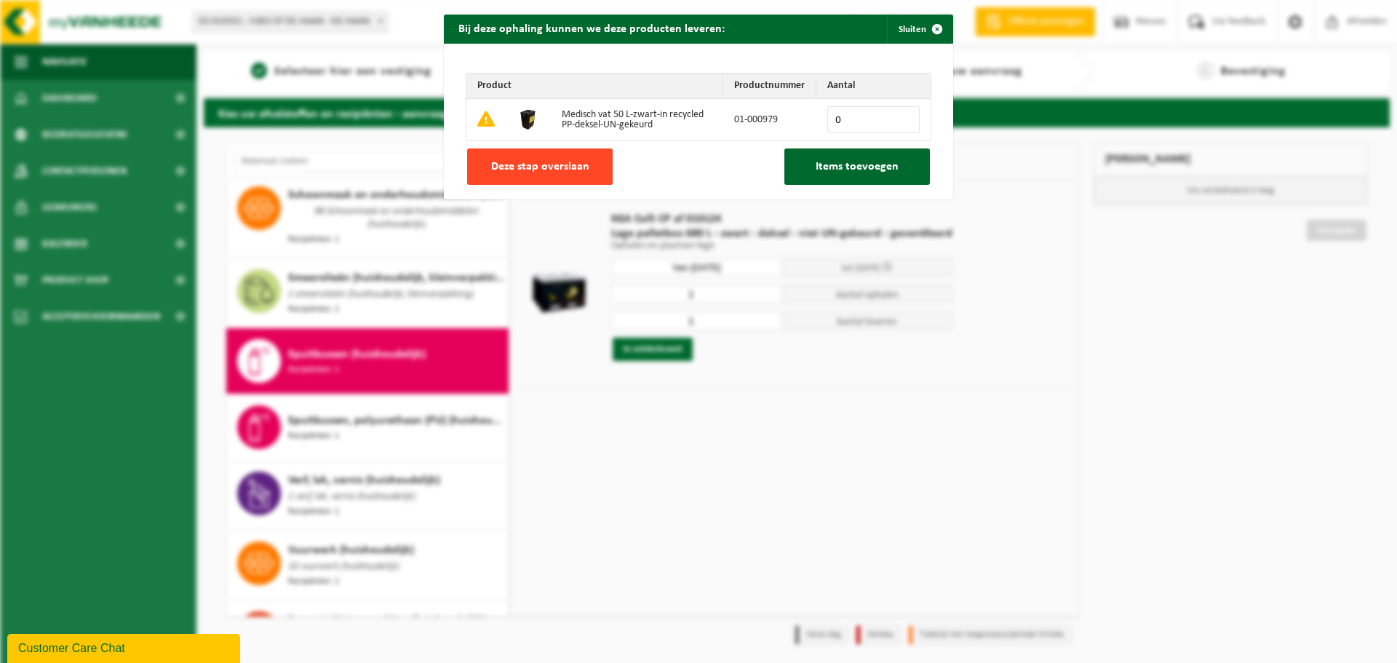
drag, startPoint x: 568, startPoint y: 174, endPoint x: 596, endPoint y: 172, distance: 27.7
click at [570, 173] on button "Deze stap overslaan" at bounding box center [540, 166] width 146 height 36
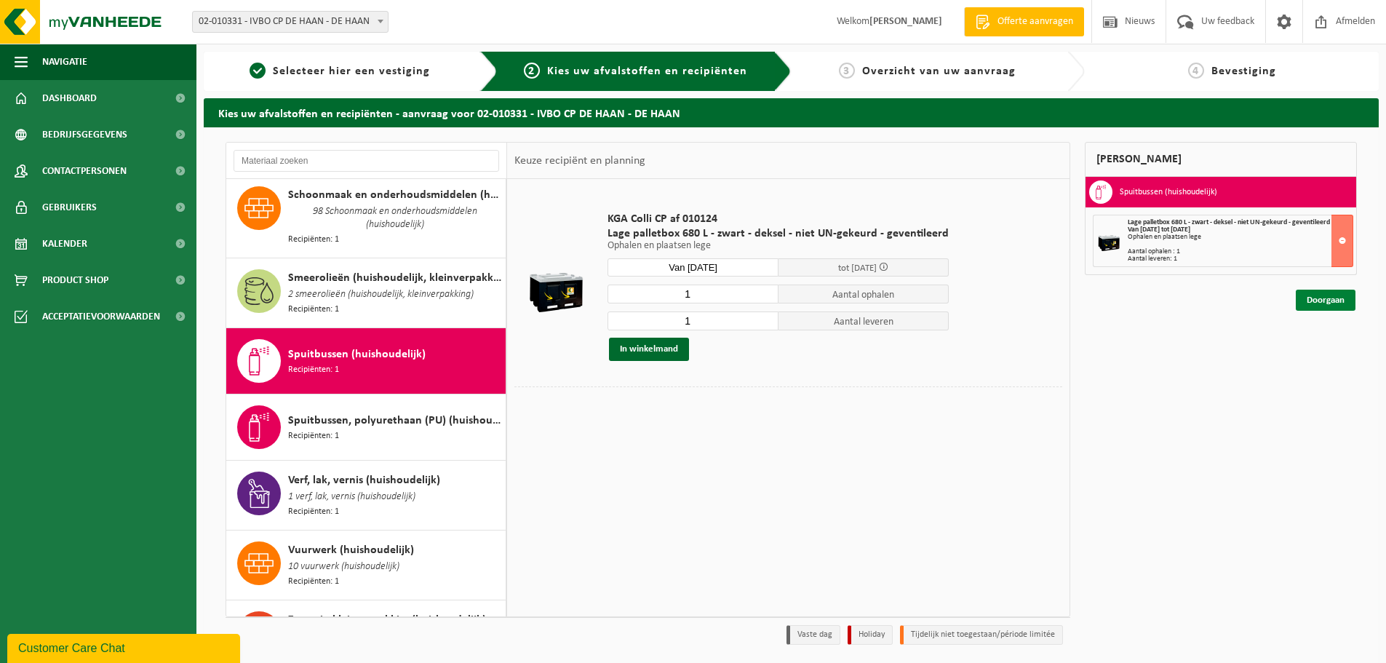
click at [1314, 300] on link "Doorgaan" at bounding box center [1326, 300] width 60 height 21
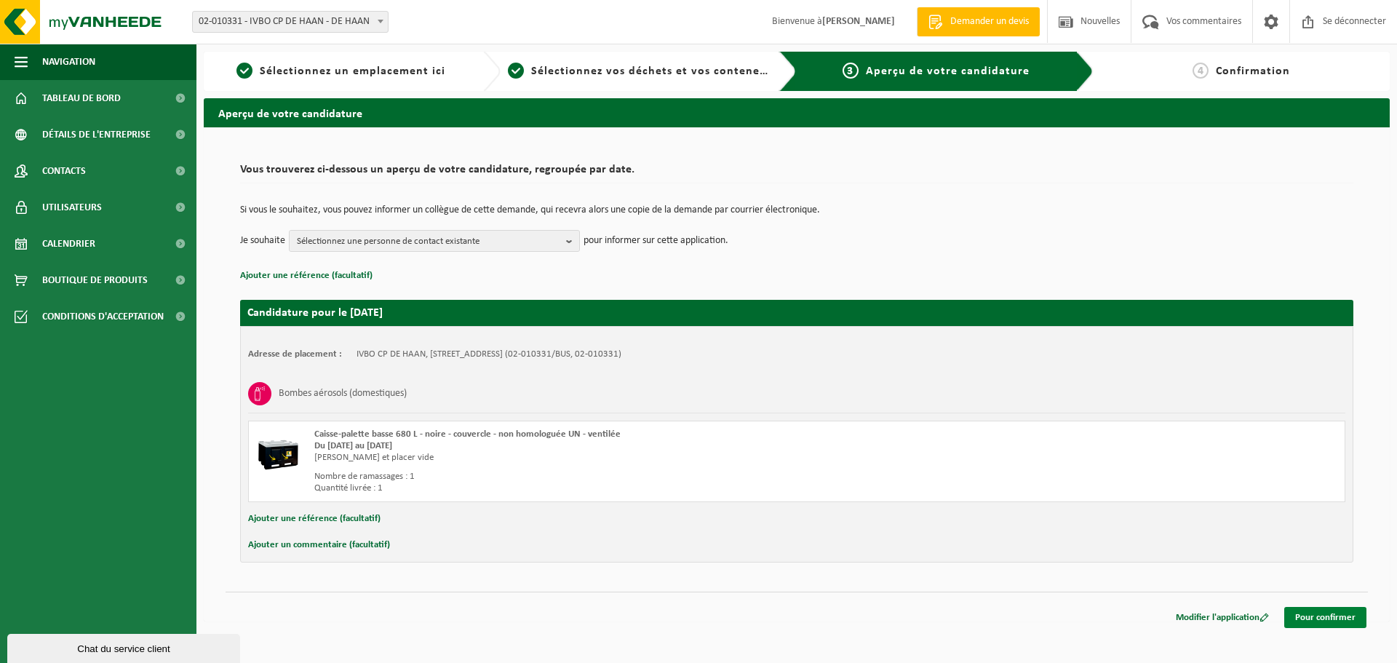
click at [1340, 617] on font "Pour confirmer" at bounding box center [1325, 617] width 60 height 9
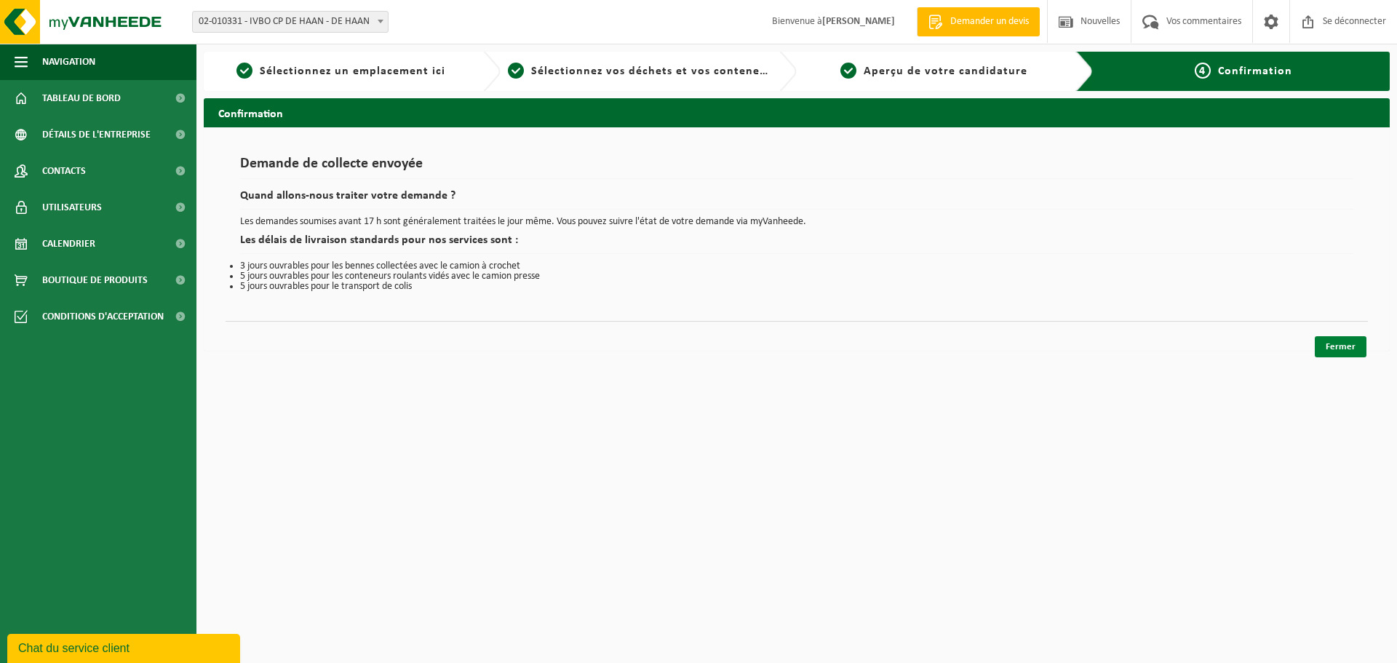
click at [1337, 337] on link "Fermer" at bounding box center [1341, 346] width 52 height 21
